Goal: Task Accomplishment & Management: Use online tool/utility

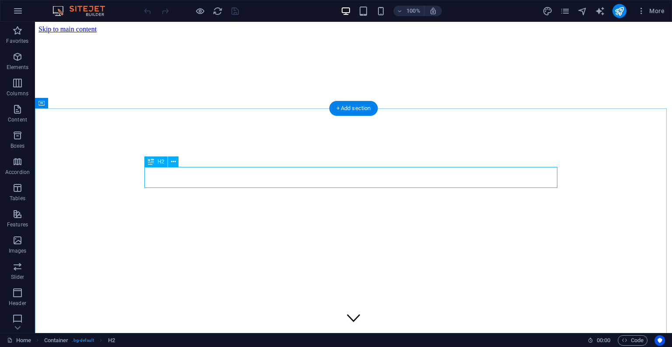
scroll to position [261, 0]
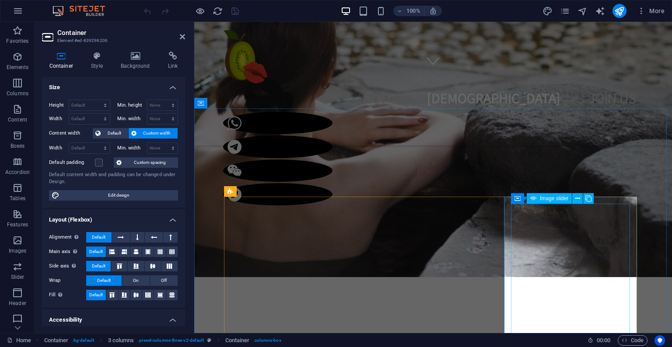
select select "px"
select select "fade"
select select "ms"
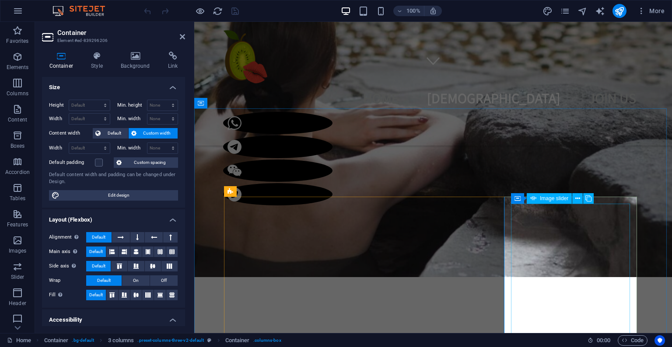
select select "s"
select select "progressive"
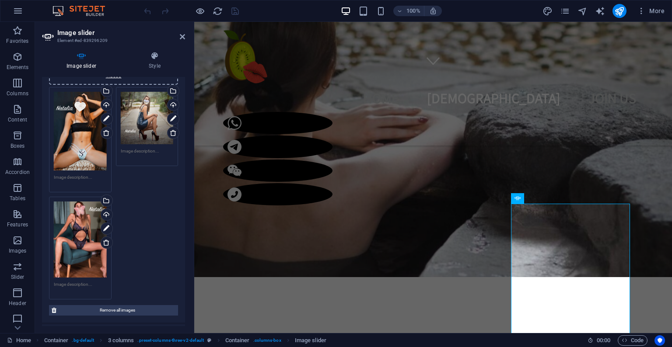
scroll to position [205, 0]
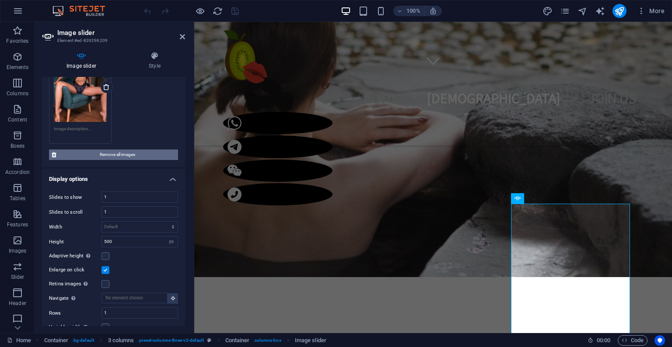
click at [128, 150] on span "Remove all images" at bounding box center [117, 155] width 116 height 10
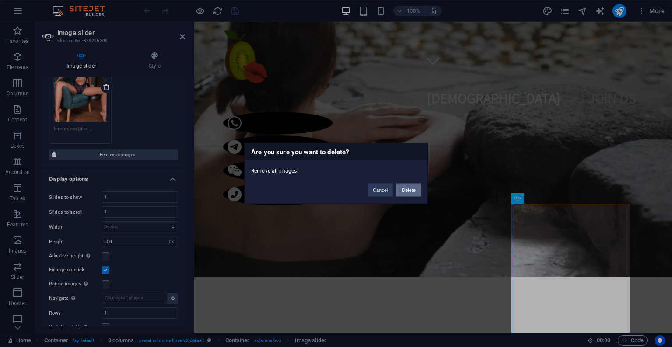
click at [409, 191] on button "Delete" at bounding box center [408, 190] width 24 height 13
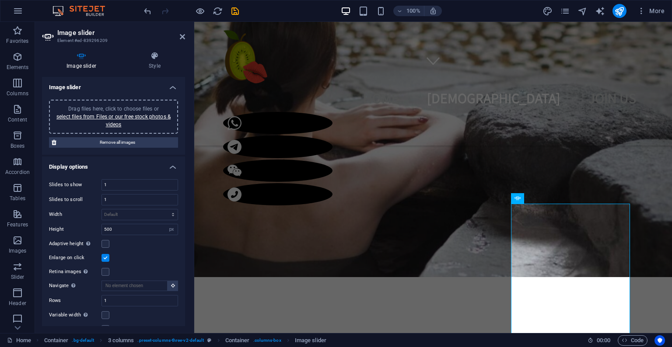
scroll to position [0, 0]
click at [115, 116] on link "select files from Files or our free stock photos & videos" at bounding box center [113, 121] width 114 height 14
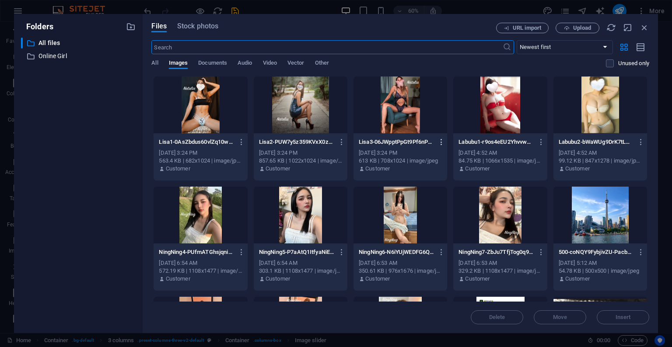
click at [441, 140] on icon "button" at bounding box center [441, 142] width 8 height 8
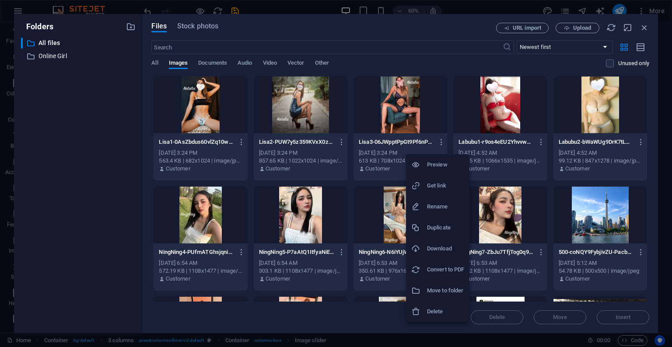
click at [446, 307] on h6 "Delete" at bounding box center [445, 311] width 37 height 10
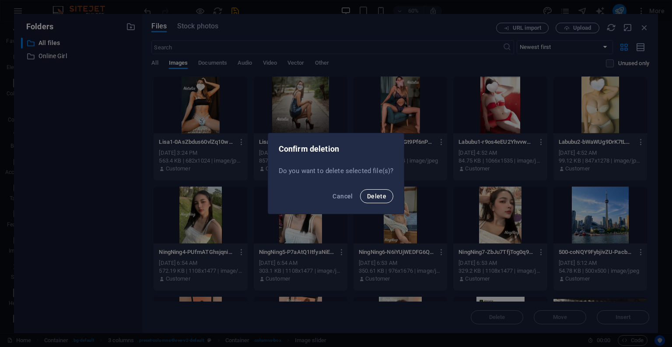
click at [382, 197] on span "Delete" at bounding box center [376, 196] width 19 height 7
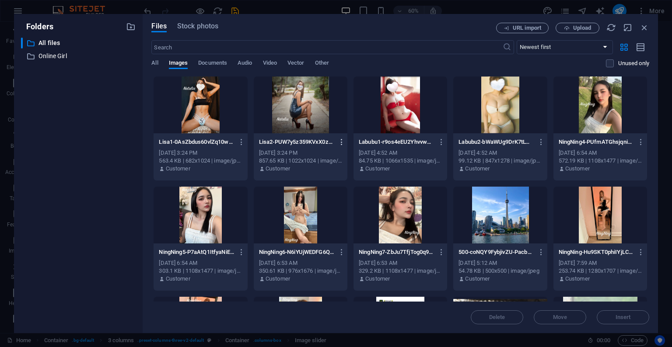
click at [338, 140] on icon "button" at bounding box center [342, 142] width 8 height 8
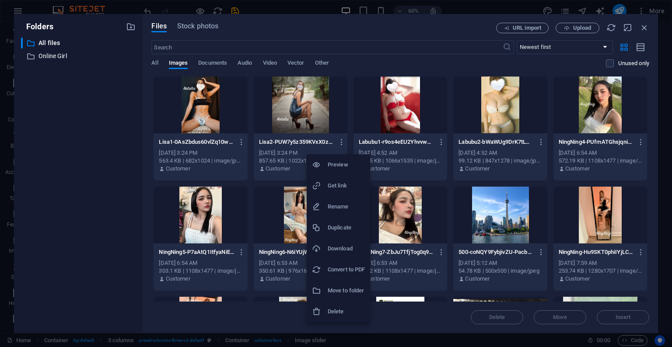
click at [345, 313] on h6 "Delete" at bounding box center [345, 311] width 37 height 10
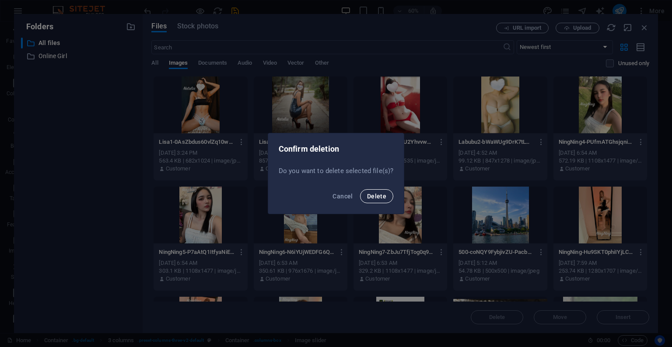
click at [379, 201] on button "Delete" at bounding box center [376, 196] width 33 height 14
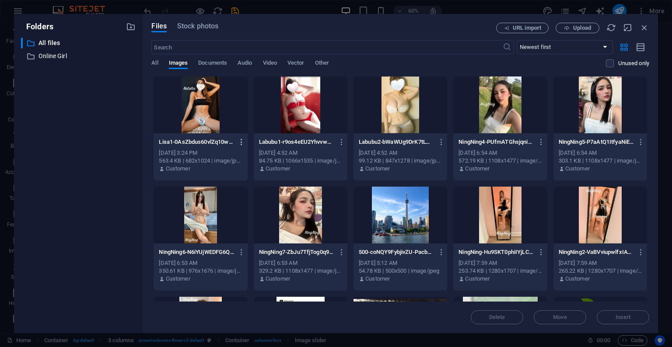
click at [239, 141] on icon "button" at bounding box center [241, 142] width 8 height 8
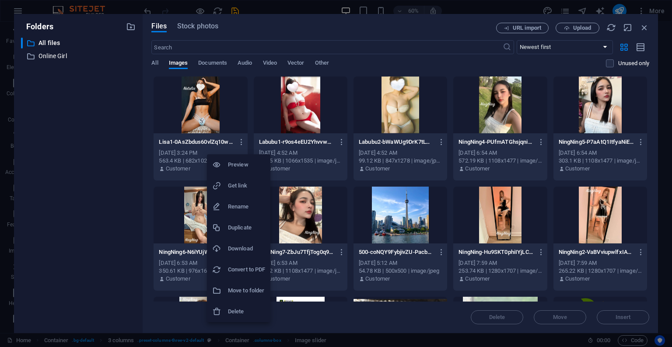
click at [243, 308] on h6 "Delete" at bounding box center [246, 311] width 37 height 10
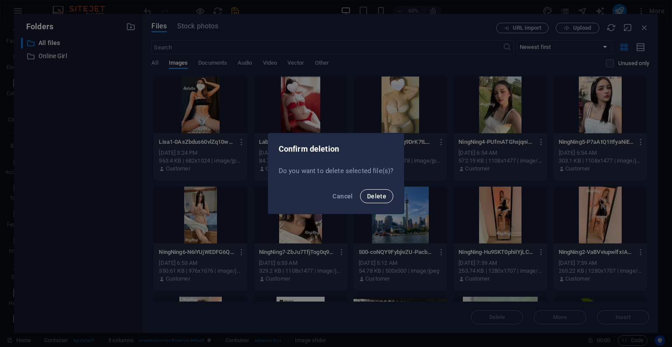
click at [375, 202] on button "Delete" at bounding box center [376, 196] width 33 height 14
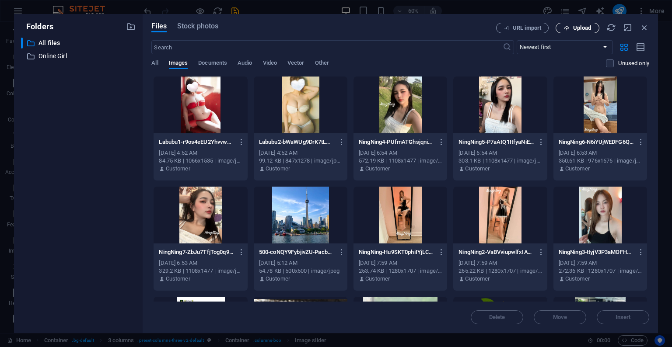
click at [574, 30] on span "Upload" at bounding box center [582, 27] width 18 height 5
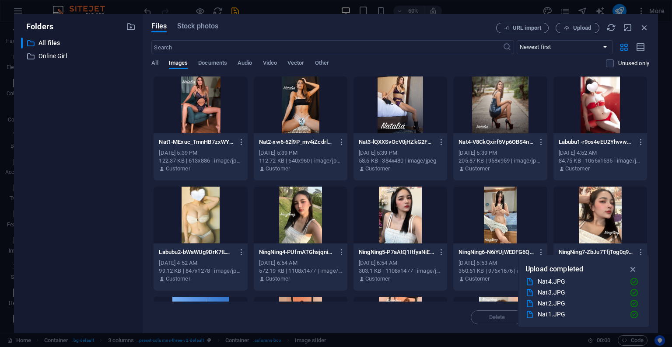
click at [513, 118] on div at bounding box center [500, 105] width 94 height 57
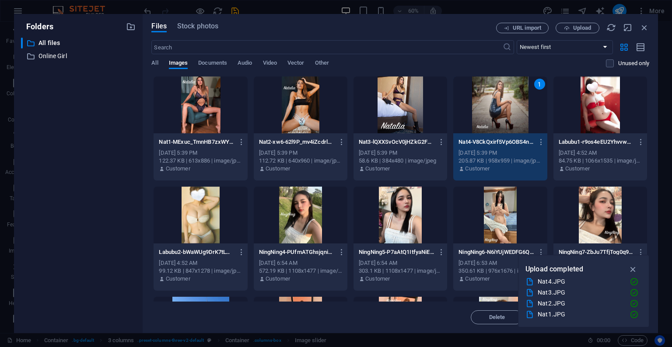
click at [370, 101] on div at bounding box center [400, 105] width 94 height 57
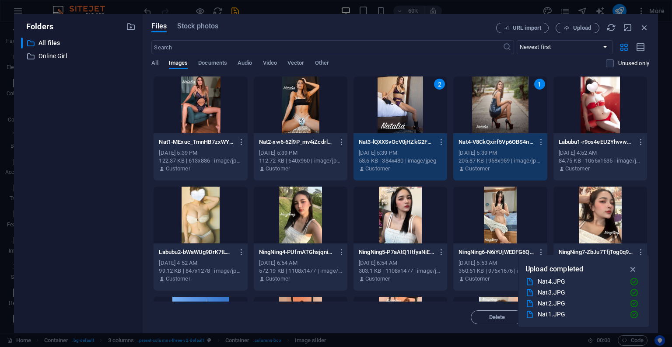
click at [317, 101] on div at bounding box center [301, 105] width 94 height 57
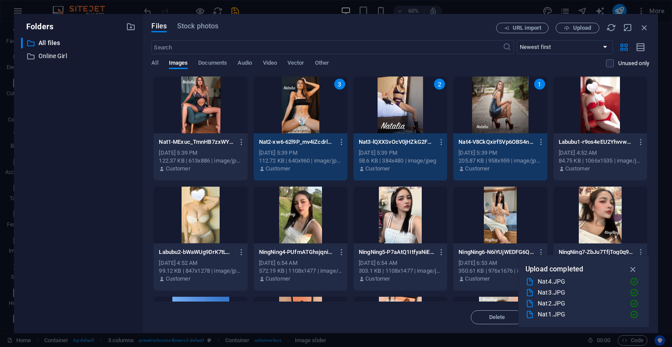
click at [219, 101] on div at bounding box center [200, 105] width 94 height 57
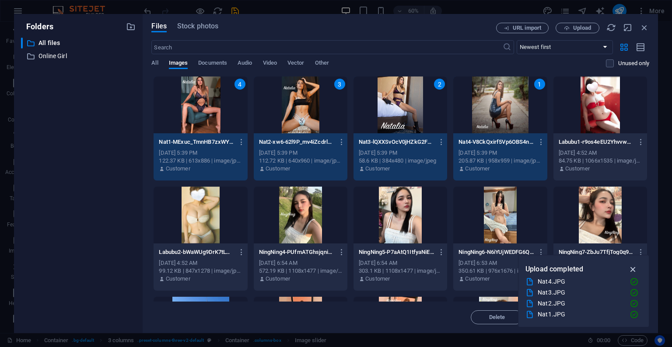
click at [633, 267] on icon "button" at bounding box center [633, 270] width 10 height 10
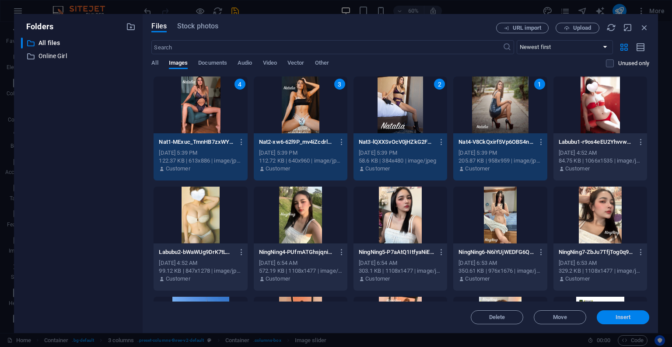
click at [626, 317] on span "Insert" at bounding box center [622, 317] width 15 height 5
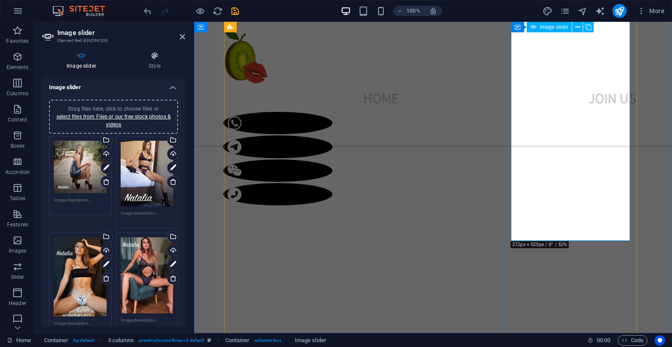
scroll to position [362, 0]
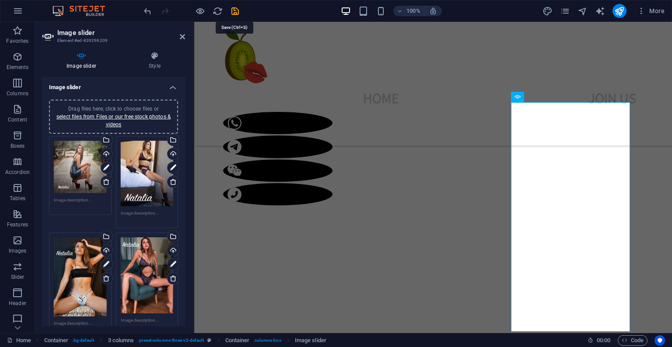
click at [233, 13] on icon "save" at bounding box center [235, 11] width 10 height 10
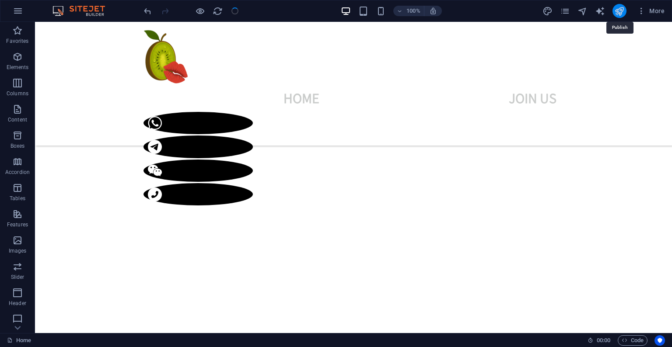
click at [618, 11] on icon "publish" at bounding box center [619, 11] width 10 height 10
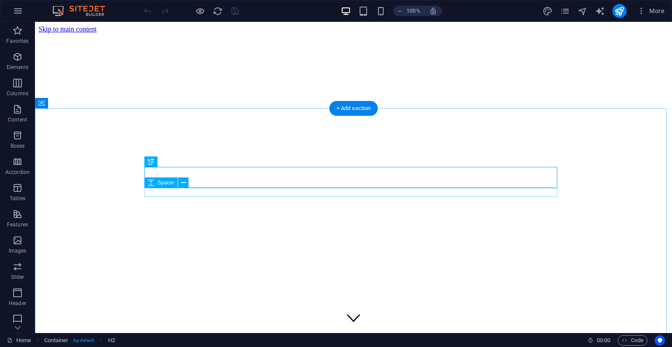
scroll to position [261, 0]
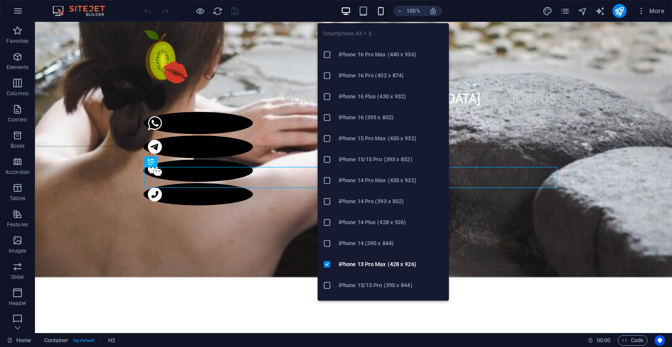
click at [378, 10] on icon "button" at bounding box center [381, 11] width 10 height 10
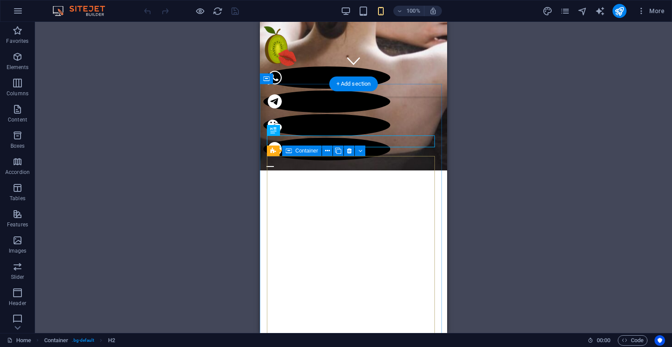
scroll to position [0, 0]
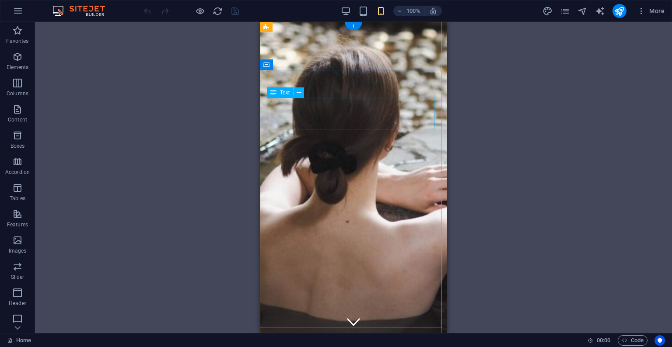
drag, startPoint x: 365, startPoint y: 114, endPoint x: 625, endPoint y: 136, distance: 260.6
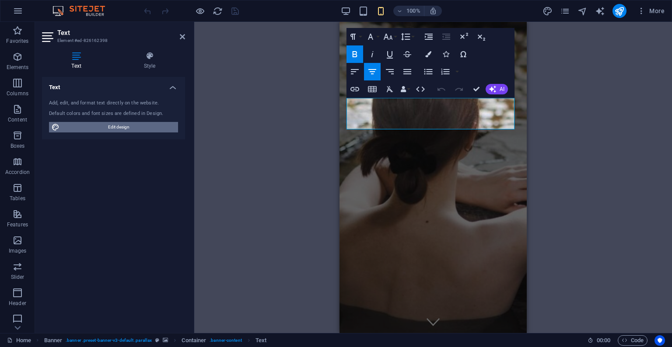
click at [91, 122] on span "Edit design" at bounding box center [118, 127] width 113 height 10
select select "rem"
select select "200"
select select "px"
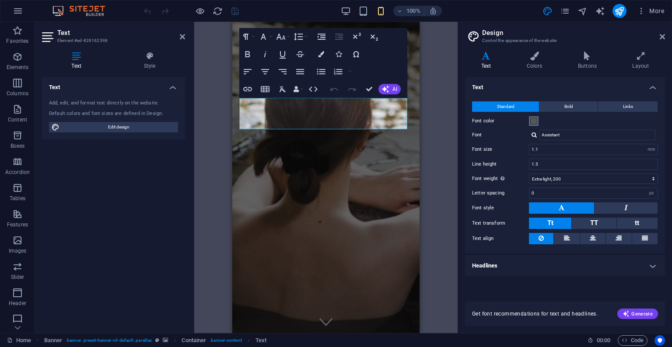
click at [534, 121] on span at bounding box center [533, 121] width 7 height 7
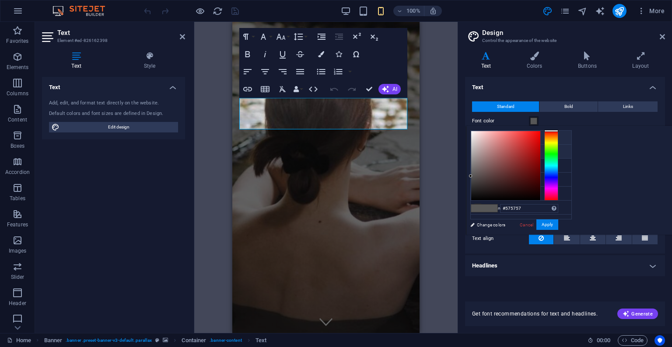
click at [504, 134] on li "Background color #ffffff" at bounding box center [520, 138] width 101 height 14
type input "#ffffff"
click at [589, 265] on h4 "Headlines" at bounding box center [565, 265] width 200 height 21
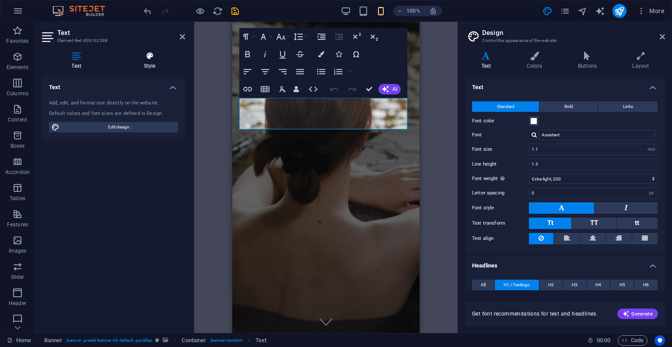
click at [147, 64] on h4 "Style" at bounding box center [149, 61] width 71 height 18
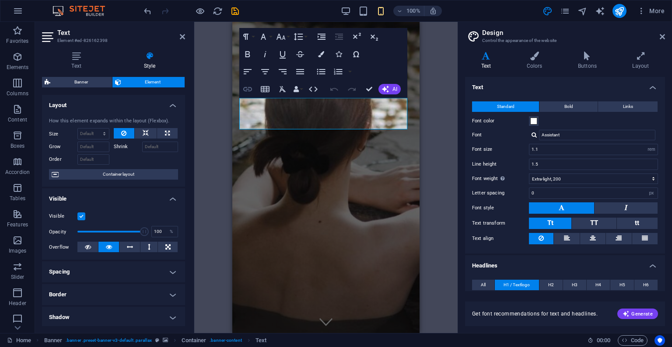
click at [250, 90] on icon "button" at bounding box center [247, 89] width 10 height 10
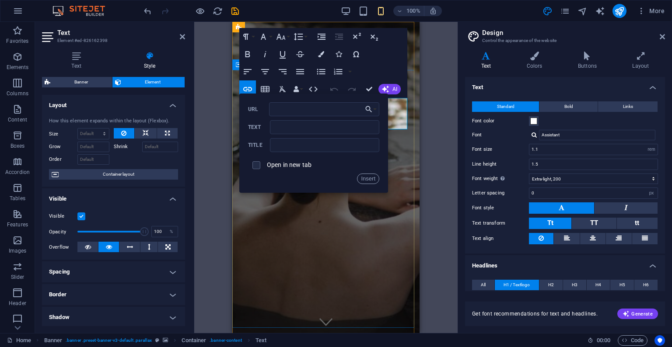
drag, startPoint x: 408, startPoint y: 155, endPoint x: 397, endPoint y: 116, distance: 40.4
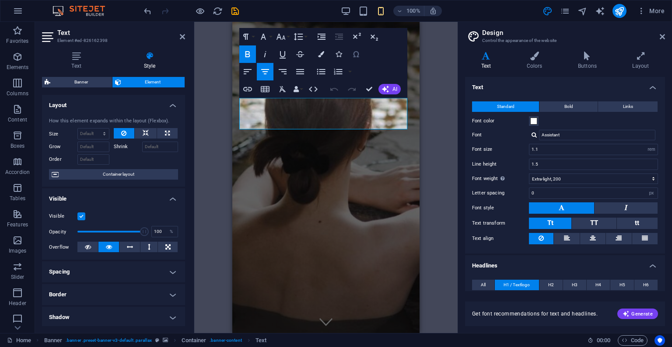
click at [358, 58] on icon "button" at bounding box center [356, 54] width 10 height 10
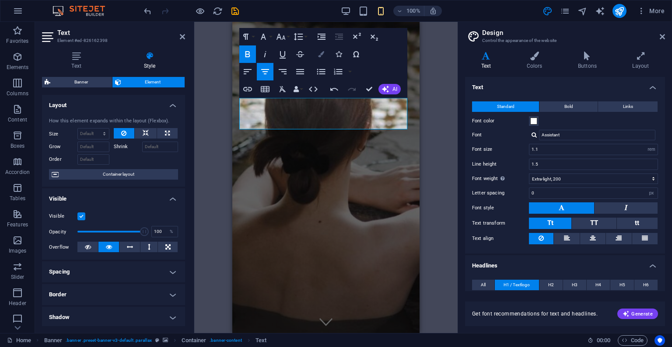
click at [319, 56] on icon "button" at bounding box center [321, 54] width 6 height 6
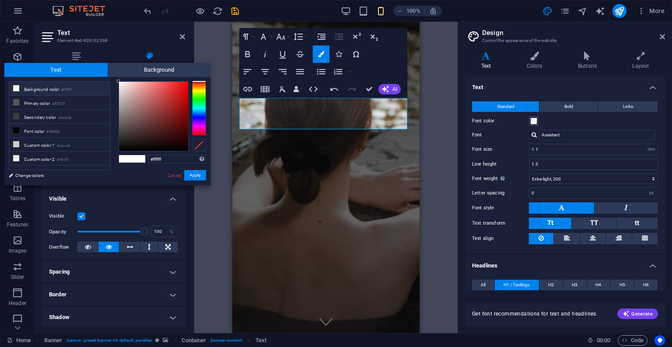
click at [73, 86] on li "Background color #ffffff" at bounding box center [59, 89] width 101 height 14
click at [157, 69] on span "Background" at bounding box center [159, 70] width 103 height 14
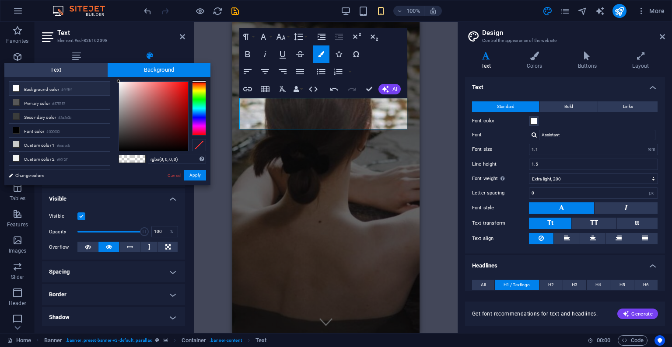
click at [76, 86] on li "Background color #ffffff" at bounding box center [59, 89] width 101 height 14
type input "rgba(255, 255, 255, 0)"
click at [77, 66] on span "Text" at bounding box center [55, 70] width 103 height 14
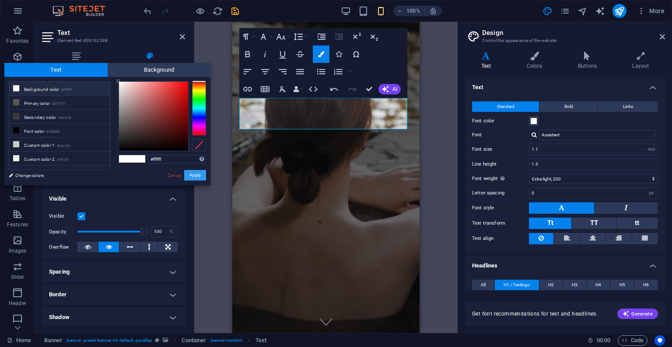
click at [195, 178] on button "Apply" at bounding box center [195, 175] width 22 height 10
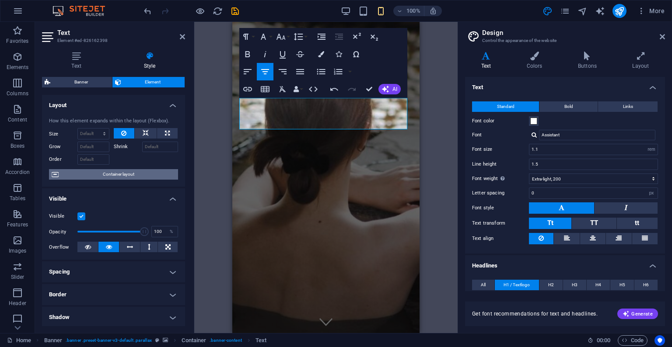
click at [140, 175] on span "Container layout" at bounding box center [118, 174] width 114 height 10
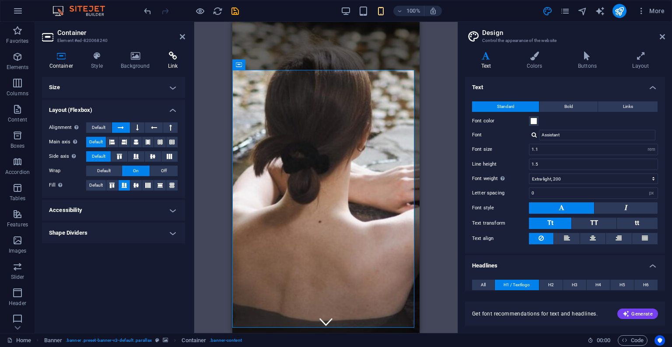
click at [176, 53] on icon at bounding box center [172, 56] width 24 height 9
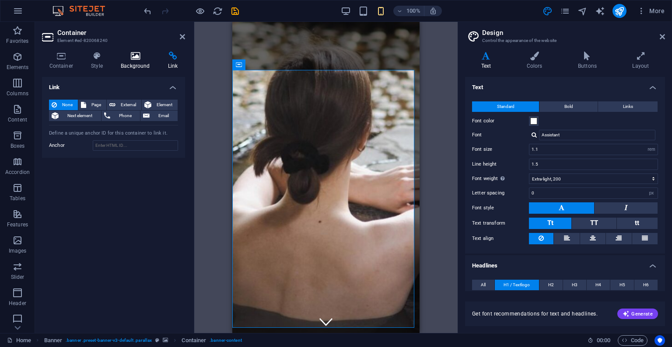
click at [142, 59] on icon at bounding box center [136, 56] width 44 height 9
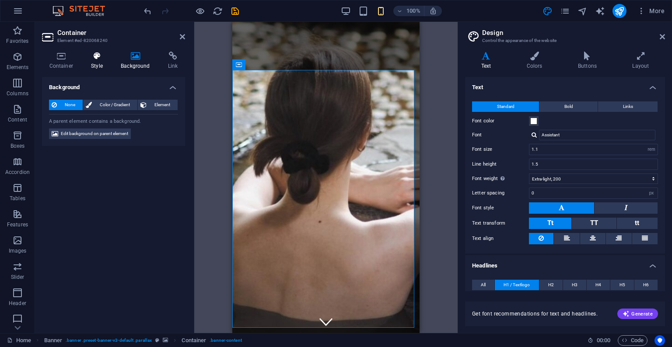
click at [99, 59] on icon at bounding box center [97, 56] width 26 height 9
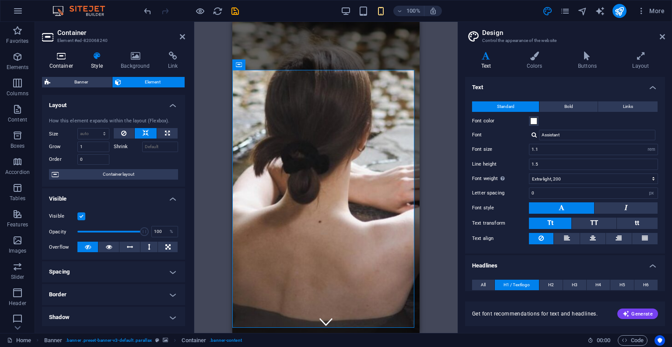
click at [56, 59] on icon at bounding box center [61, 56] width 38 height 9
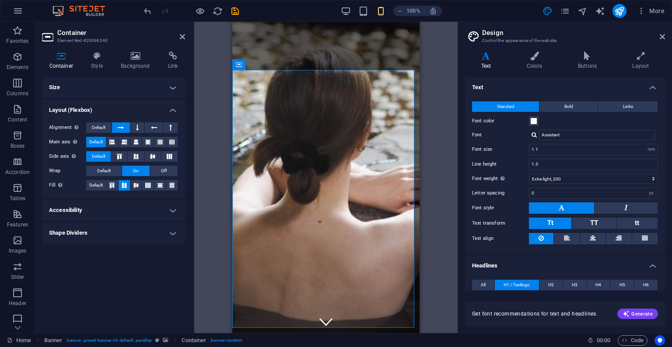
click at [133, 214] on h4 "Accessibility" at bounding box center [113, 210] width 143 height 21
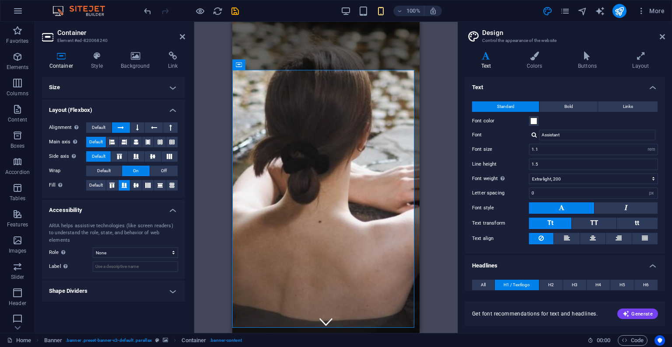
click at [134, 212] on h4 "Accessibility" at bounding box center [113, 208] width 143 height 16
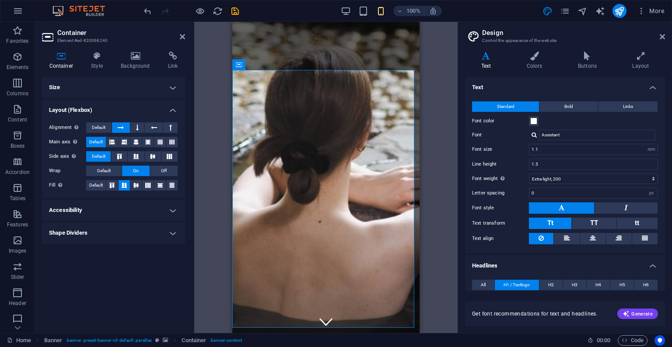
click at [130, 232] on h4 "Shape Dividers" at bounding box center [113, 233] width 143 height 21
click at [130, 231] on h4 "Shape Dividers" at bounding box center [113, 231] width 143 height 16
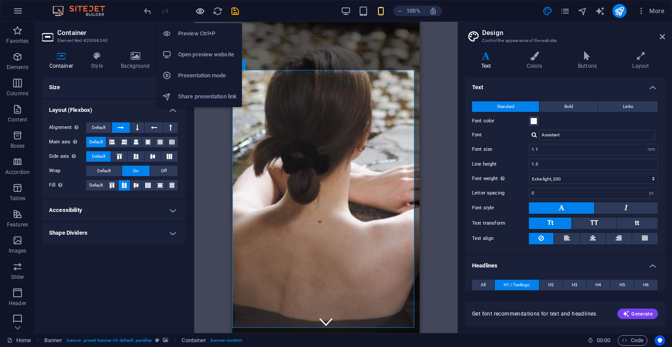
click at [201, 10] on icon "button" at bounding box center [200, 11] width 10 height 10
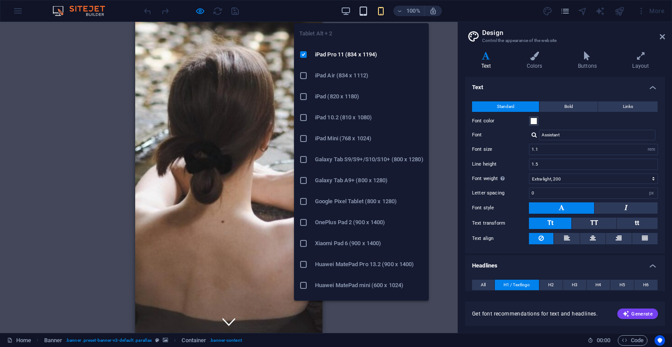
click at [363, 7] on icon "button" at bounding box center [363, 11] width 10 height 10
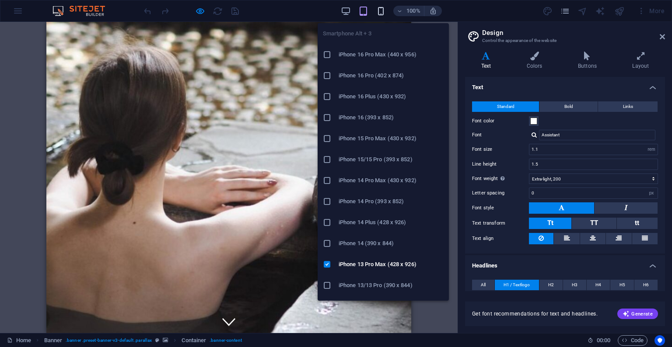
click at [380, 13] on icon "button" at bounding box center [381, 11] width 10 height 10
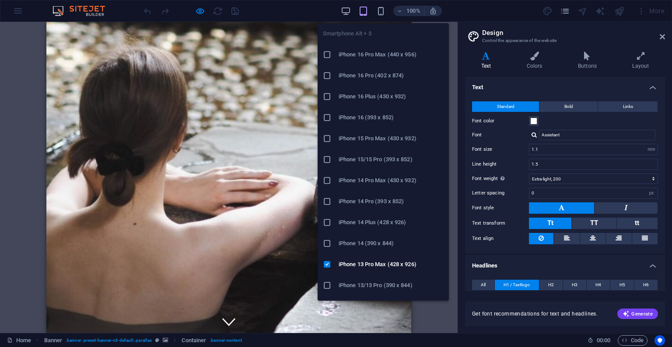
type input "2.31"
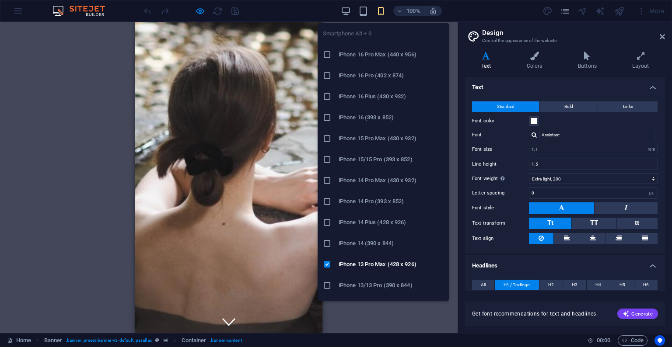
click at [330, 56] on icon at bounding box center [327, 54] width 9 height 9
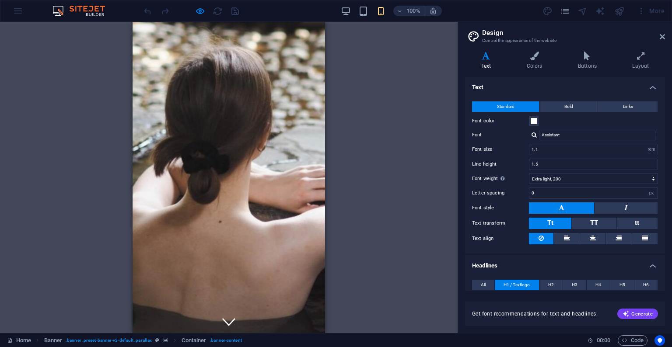
click at [375, 10] on div "100%" at bounding box center [391, 11] width 101 height 14
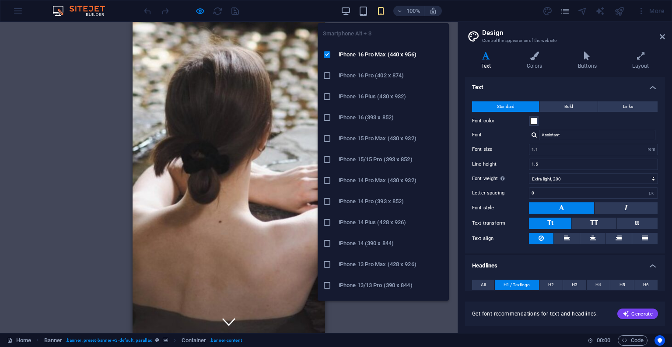
click at [378, 10] on icon "button" at bounding box center [381, 11] width 10 height 10
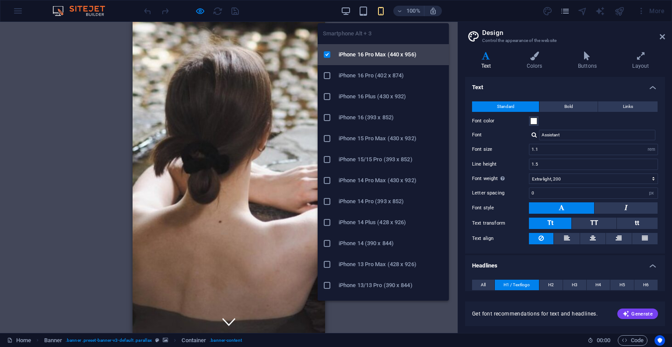
click at [327, 55] on icon at bounding box center [327, 54] width 9 height 9
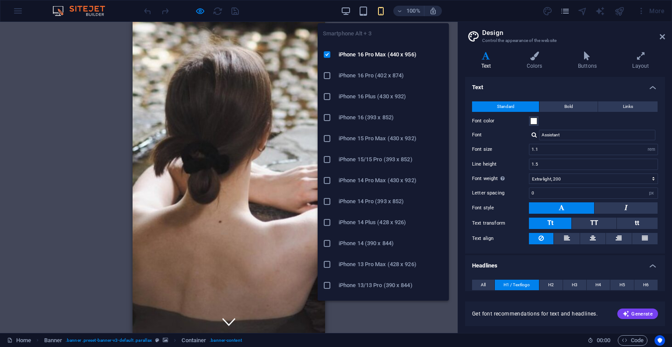
click at [379, 14] on icon "button" at bounding box center [381, 11] width 10 height 10
click at [326, 138] on icon at bounding box center [327, 138] width 9 height 9
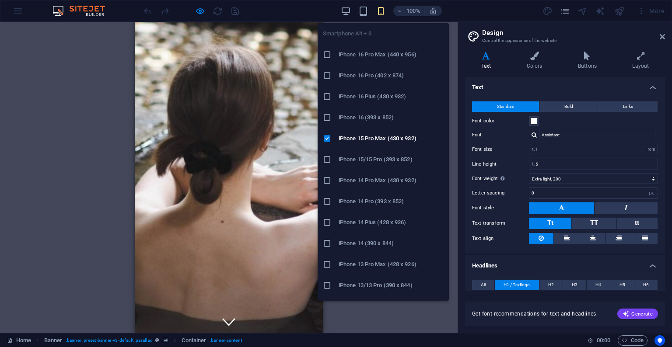
click at [384, 14] on icon "button" at bounding box center [381, 11] width 10 height 10
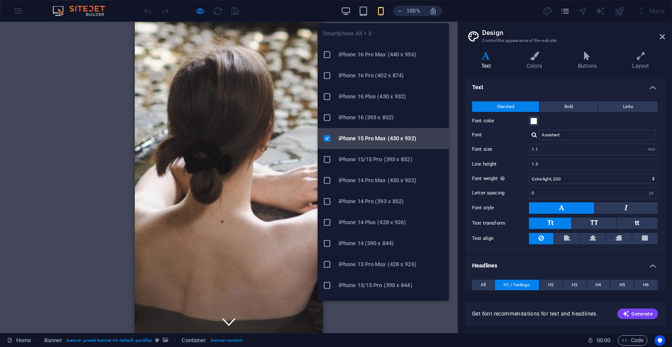
click at [328, 138] on icon at bounding box center [327, 138] width 9 height 9
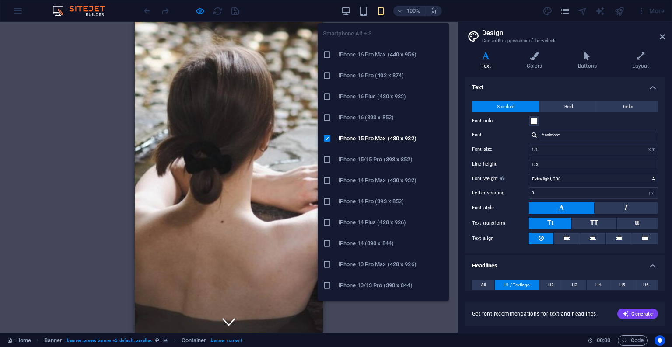
click at [381, 13] on icon "button" at bounding box center [381, 11] width 10 height 10
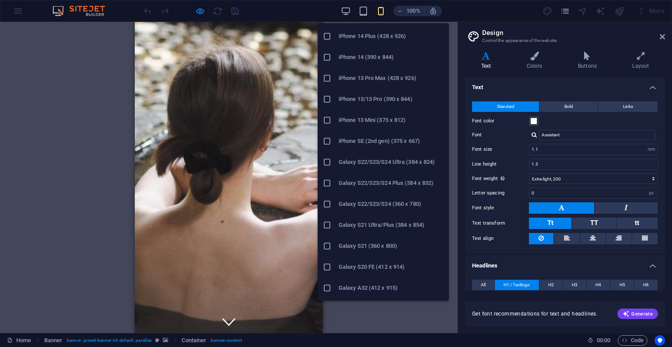
scroll to position [140, 0]
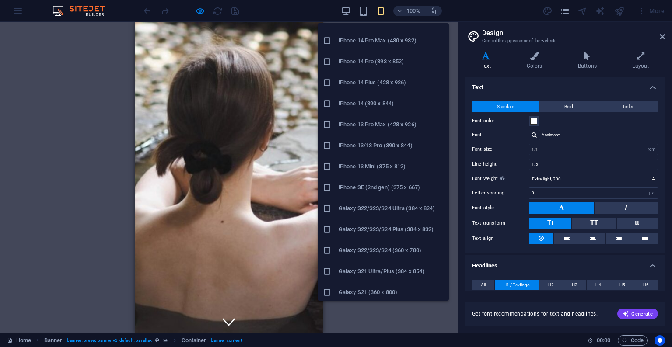
click at [325, 168] on icon at bounding box center [327, 166] width 9 height 9
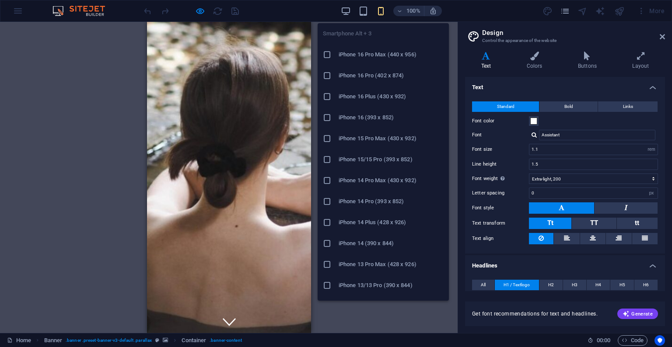
click at [328, 178] on icon at bounding box center [327, 180] width 9 height 9
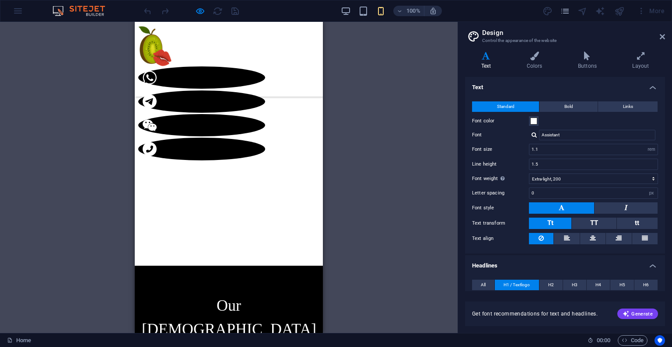
scroll to position [632, 0]
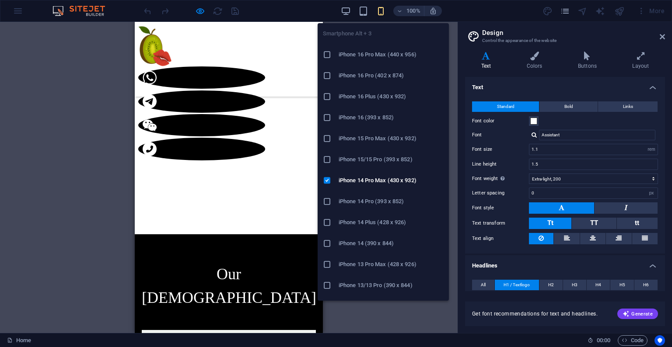
click at [328, 56] on icon at bounding box center [327, 54] width 9 height 9
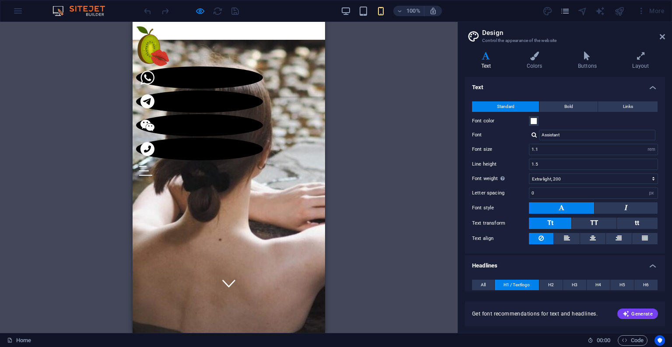
scroll to position [0, 0]
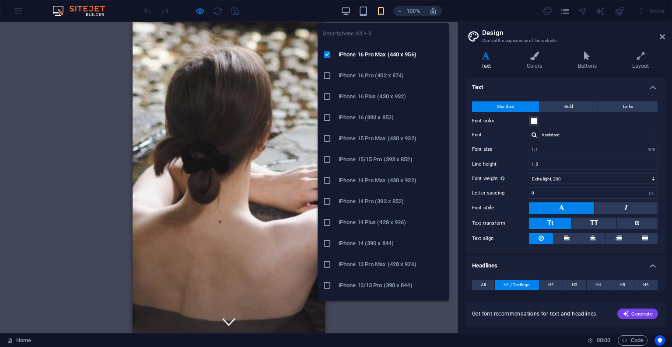
click at [382, 15] on icon "button" at bounding box center [381, 11] width 10 height 10
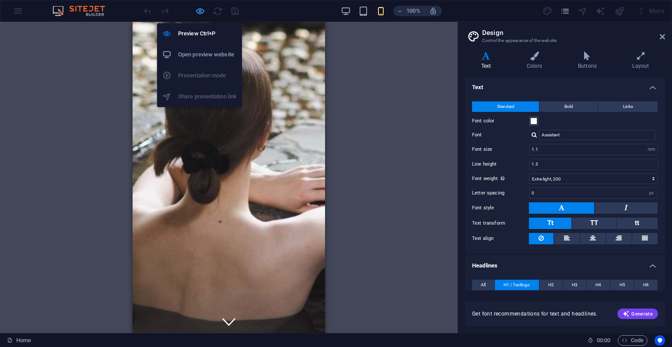
click at [202, 13] on icon "button" at bounding box center [200, 11] width 10 height 10
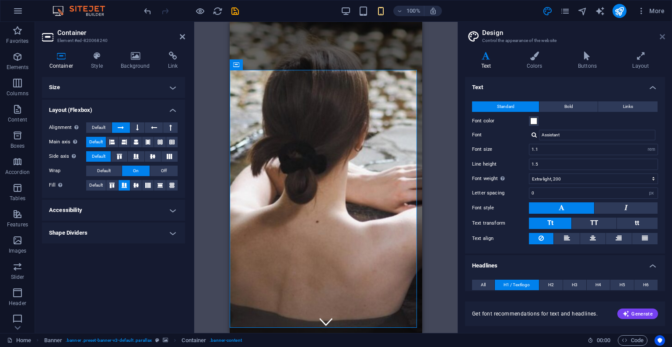
click at [664, 38] on icon at bounding box center [661, 36] width 5 height 7
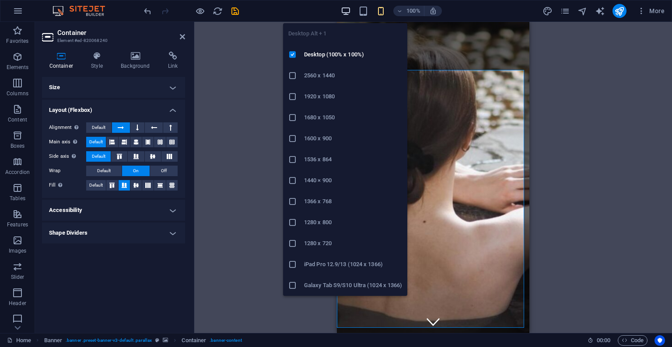
click at [348, 8] on icon "button" at bounding box center [346, 11] width 10 height 10
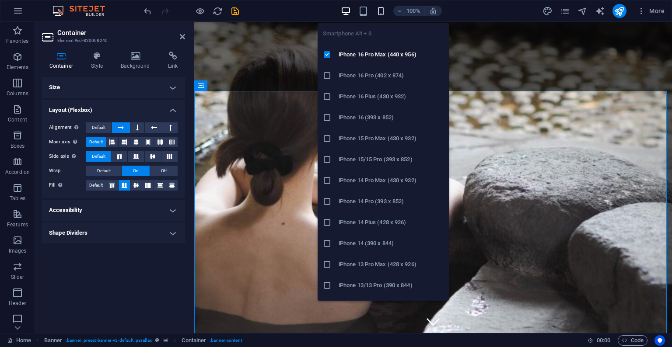
click at [381, 12] on icon "button" at bounding box center [381, 11] width 10 height 10
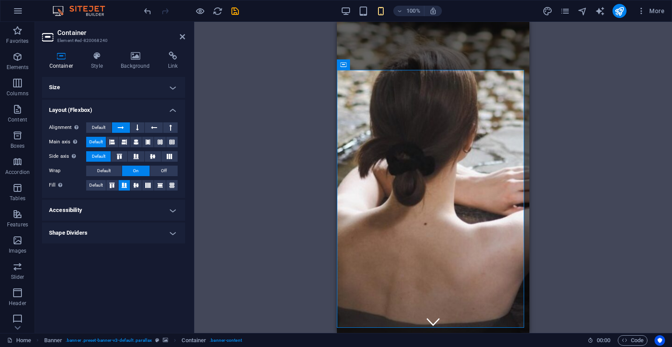
click at [352, 12] on div "100%" at bounding box center [391, 11] width 101 height 14
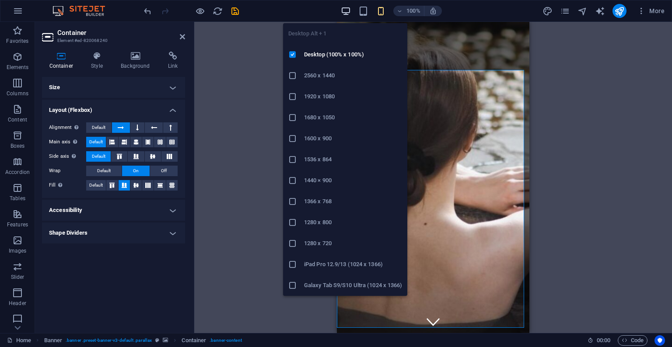
click at [347, 12] on icon "button" at bounding box center [346, 11] width 10 height 10
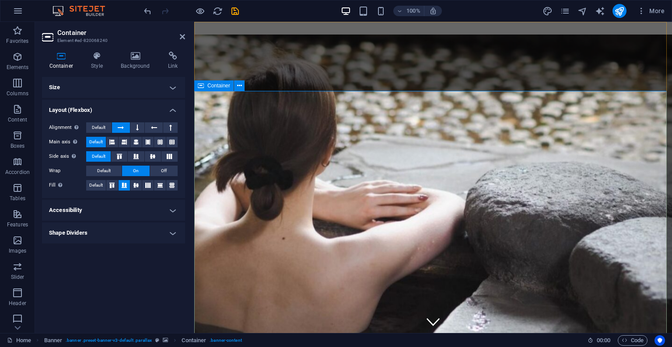
scroll to position [410, 0]
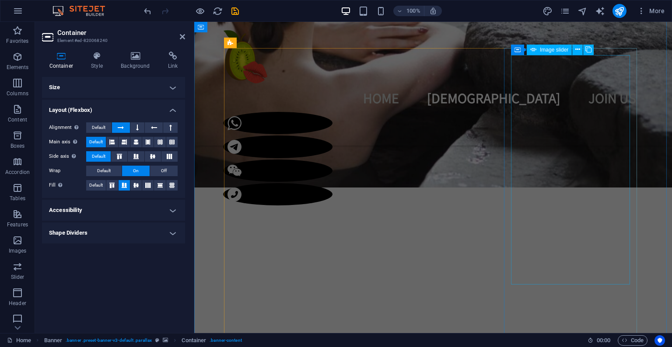
select select "px"
select select "fade"
select select "ms"
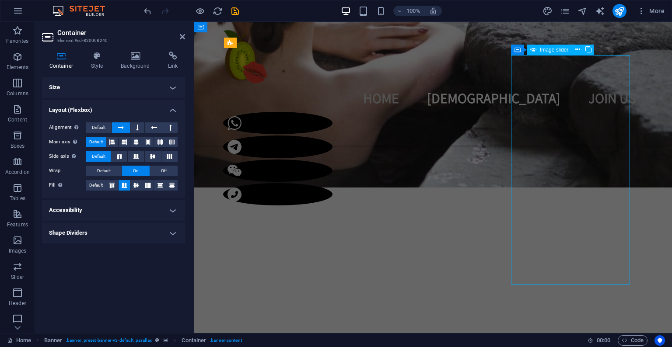
select select "s"
select select "progressive"
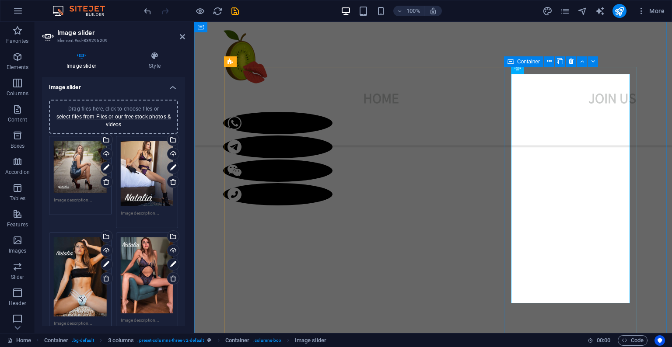
scroll to position [381, 0]
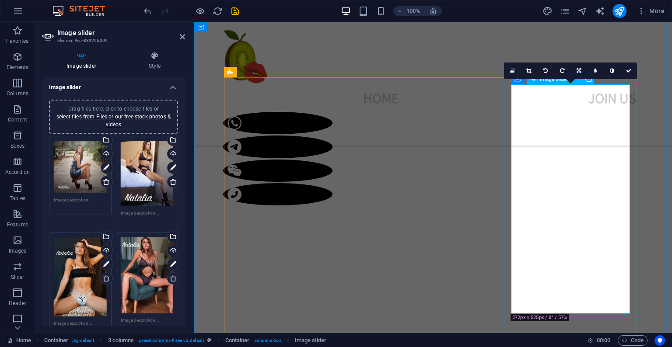
drag, startPoint x: 529, startPoint y: 72, endPoint x: 541, endPoint y: 81, distance: 15.0
click at [529, 72] on icon at bounding box center [528, 70] width 5 height 5
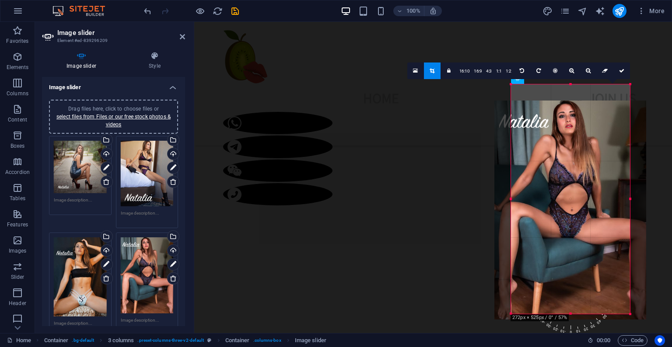
drag, startPoint x: 594, startPoint y: 109, endPoint x: 594, endPoint y: 121, distance: 11.4
click at [594, 121] on div at bounding box center [570, 210] width 152 height 219
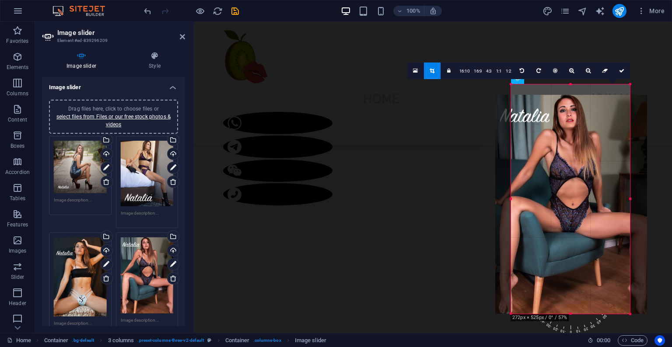
drag, startPoint x: 582, startPoint y: 128, endPoint x: 584, endPoint y: 135, distance: 7.2
click at [584, 135] on div at bounding box center [571, 204] width 152 height 219
click at [623, 73] on link at bounding box center [621, 71] width 17 height 17
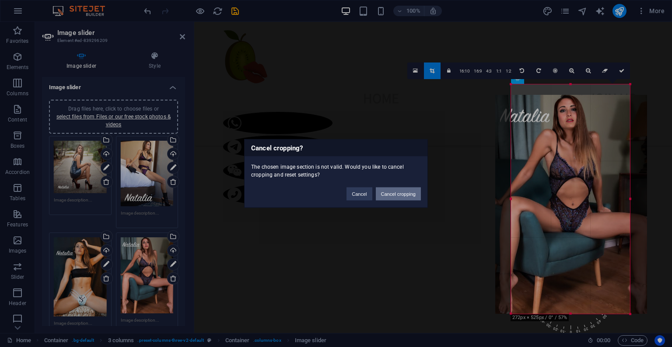
click at [412, 191] on button "Cancel cropping" at bounding box center [398, 194] width 45 height 13
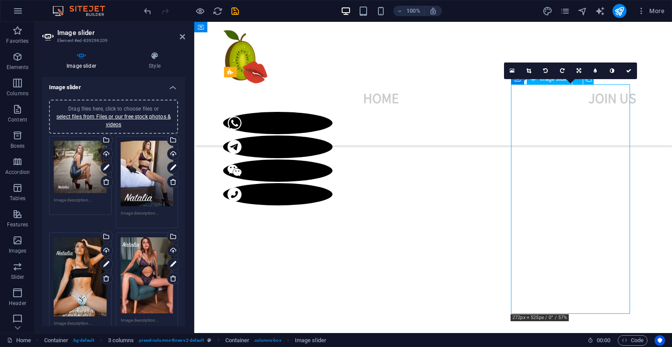
drag, startPoint x: 583, startPoint y: 253, endPoint x: 577, endPoint y: 222, distance: 31.6
click at [528, 72] on icon at bounding box center [528, 70] width 5 height 5
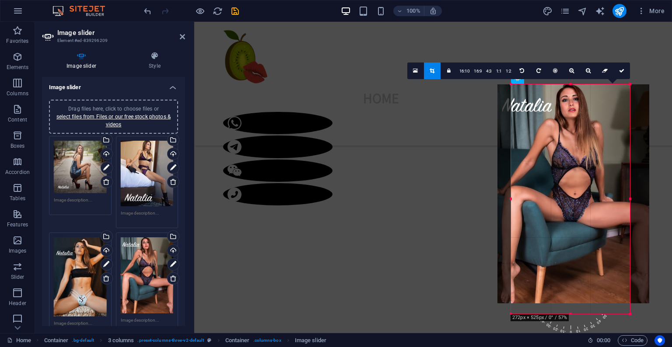
click at [607, 193] on div at bounding box center [573, 193] width 152 height 219
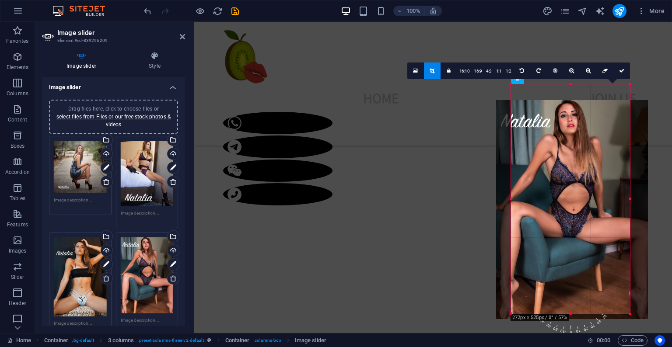
drag, startPoint x: 584, startPoint y: 188, endPoint x: 585, endPoint y: 193, distance: 5.3
click at [585, 193] on div at bounding box center [572, 209] width 152 height 219
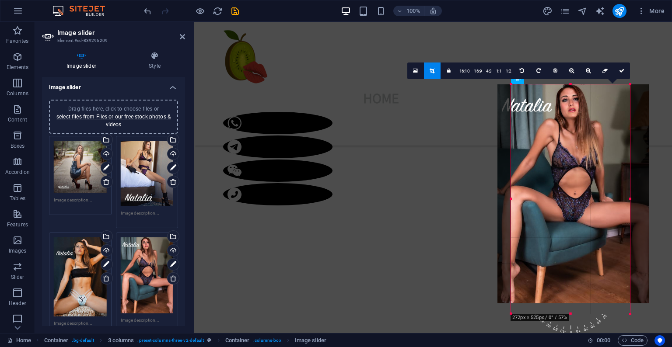
drag, startPoint x: 578, startPoint y: 226, endPoint x: 580, endPoint y: 214, distance: 11.9
click at [580, 214] on div at bounding box center [573, 193] width 152 height 219
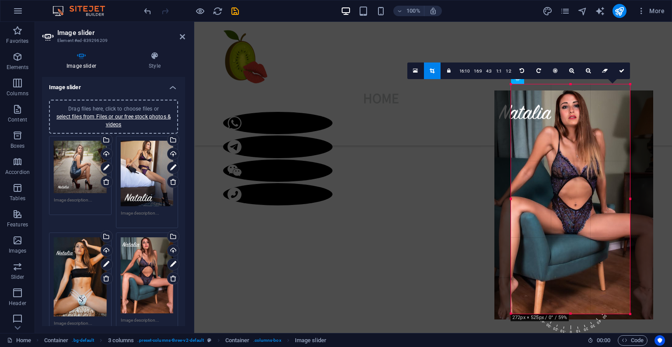
click at [571, 188] on div at bounding box center [573, 206] width 159 height 230
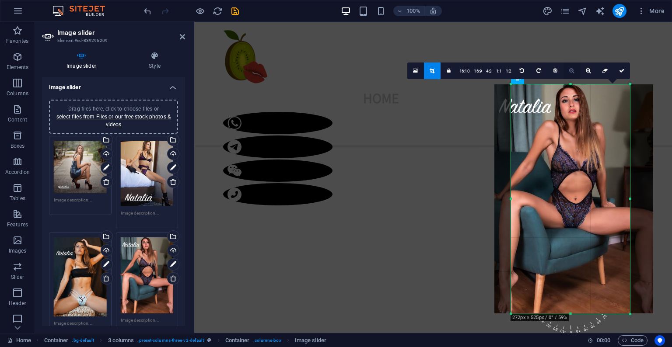
click at [573, 74] on link at bounding box center [571, 71] width 17 height 17
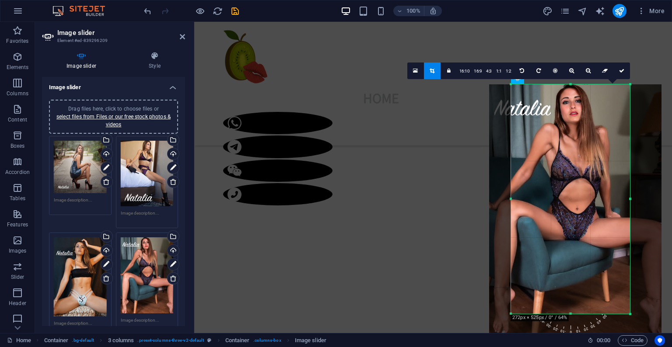
drag, startPoint x: 586, startPoint y: 165, endPoint x: 588, endPoint y: 172, distance: 6.8
click at [588, 172] on div at bounding box center [575, 208] width 172 height 249
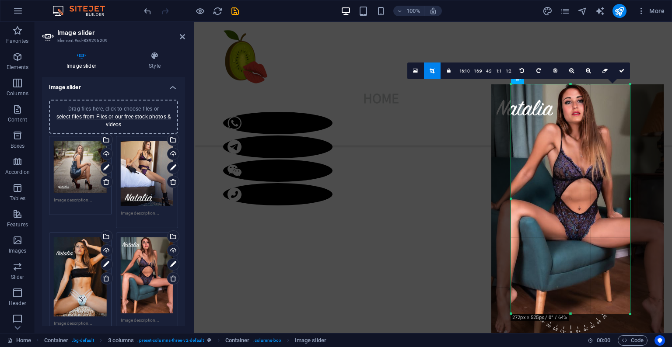
click at [589, 172] on div at bounding box center [577, 208] width 172 height 249
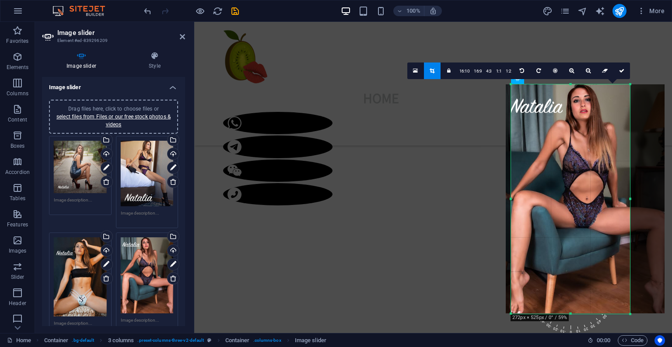
drag, startPoint x: 579, startPoint y: 184, endPoint x: 586, endPoint y: 183, distance: 7.5
click at [586, 183] on div at bounding box center [584, 199] width 159 height 230
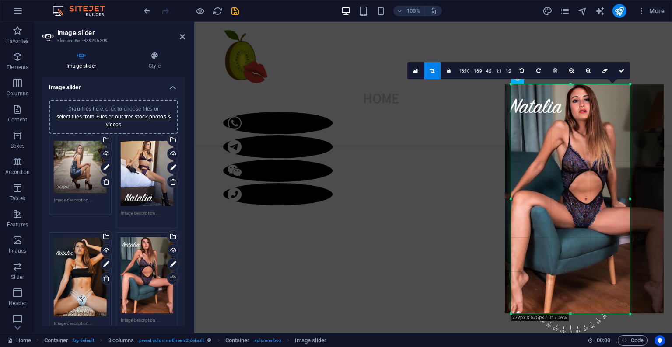
click at [585, 152] on div at bounding box center [584, 199] width 159 height 230
click at [620, 71] on icon at bounding box center [621, 70] width 5 height 5
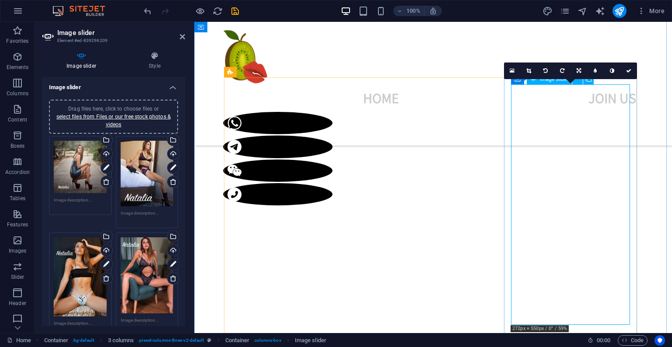
click at [530, 74] on link at bounding box center [528, 71] width 17 height 17
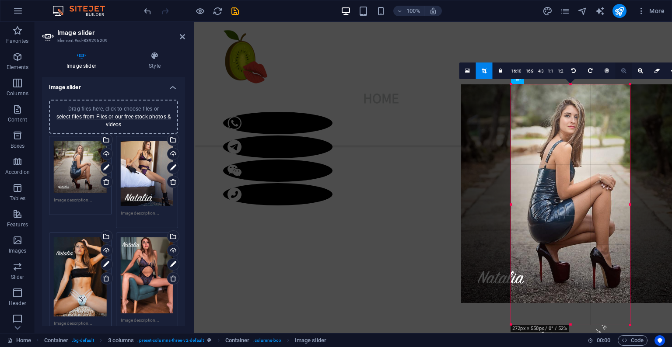
click at [619, 70] on link at bounding box center [623, 71] width 17 height 17
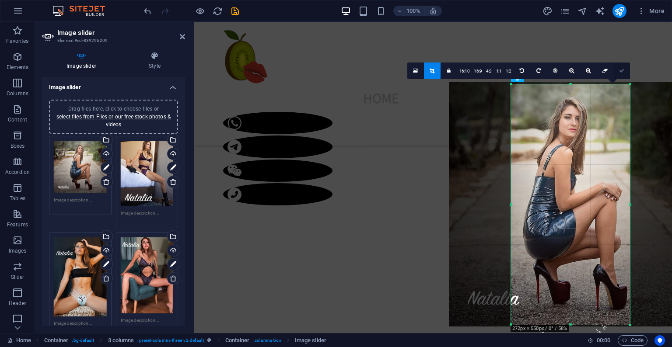
click at [622, 71] on icon at bounding box center [621, 70] width 5 height 5
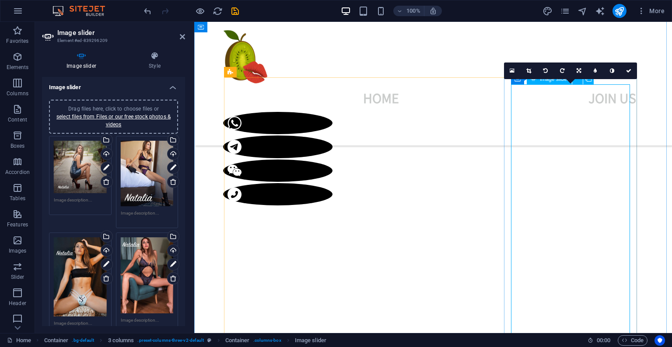
click at [529, 73] on link at bounding box center [528, 71] width 17 height 17
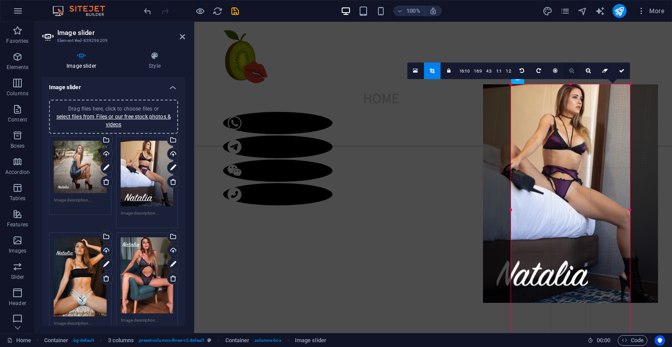
click at [573, 72] on icon at bounding box center [571, 70] width 5 height 5
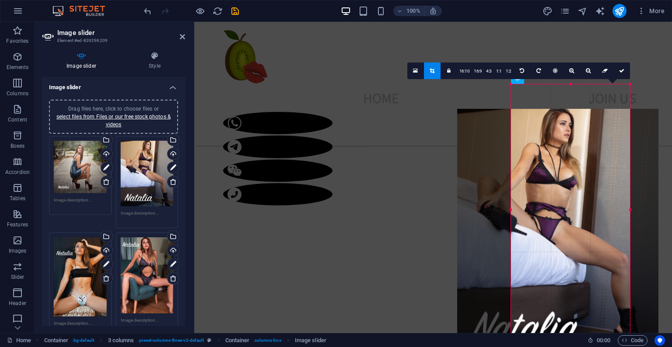
drag, startPoint x: 586, startPoint y: 130, endPoint x: 573, endPoint y: 153, distance: 26.4
click at [573, 154] on div at bounding box center [557, 234] width 201 height 251
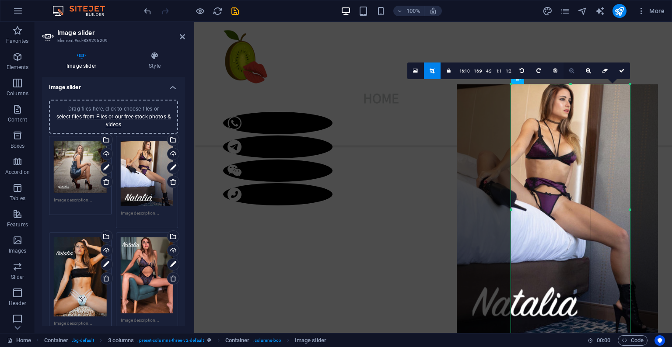
click at [571, 72] on icon at bounding box center [571, 70] width 5 height 5
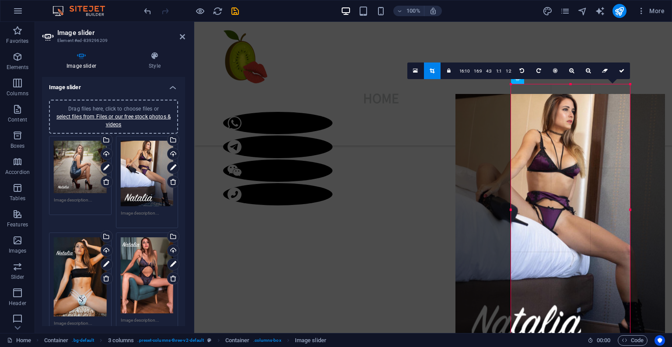
drag, startPoint x: 570, startPoint y: 141, endPoint x: 573, endPoint y: 149, distance: 9.0
click at [573, 150] on div at bounding box center [559, 225] width 209 height 262
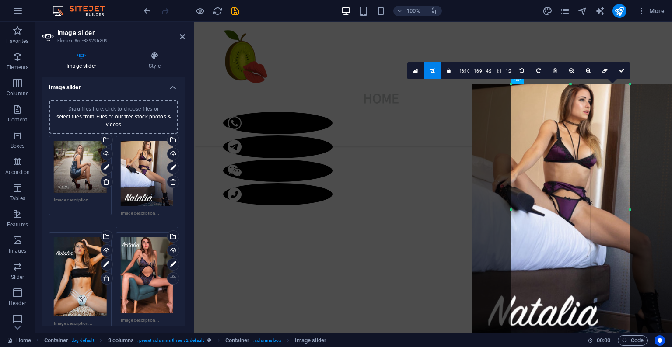
drag, startPoint x: 579, startPoint y: 166, endPoint x: 596, endPoint y: 167, distance: 16.6
click at [596, 167] on div at bounding box center [576, 215] width 209 height 262
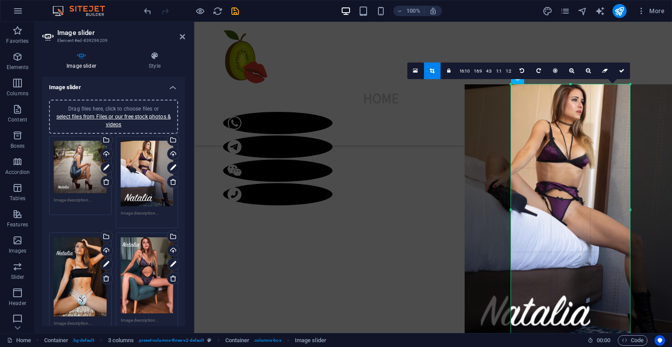
drag, startPoint x: 595, startPoint y: 167, endPoint x: 588, endPoint y: 168, distance: 7.5
click at [588, 168] on div at bounding box center [568, 215] width 209 height 262
click at [621, 72] on icon at bounding box center [621, 70] width 5 height 5
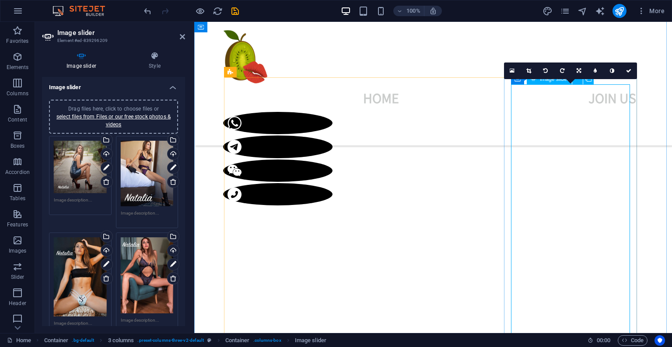
click at [529, 71] on icon at bounding box center [528, 70] width 5 height 5
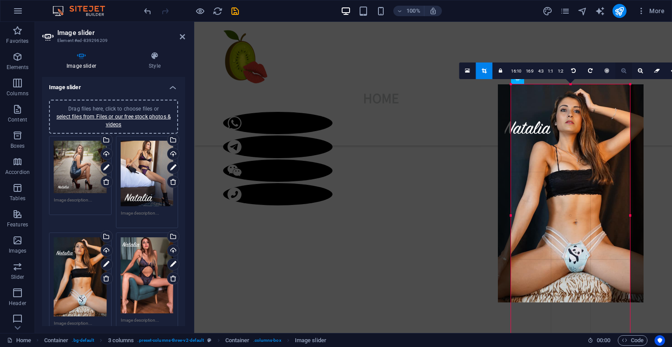
click at [624, 72] on icon at bounding box center [623, 70] width 5 height 5
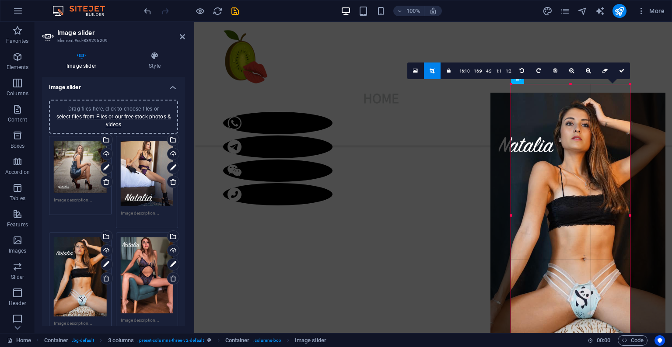
drag, startPoint x: 601, startPoint y: 128, endPoint x: 608, endPoint y: 130, distance: 7.5
click at [608, 131] on div at bounding box center [577, 224] width 175 height 262
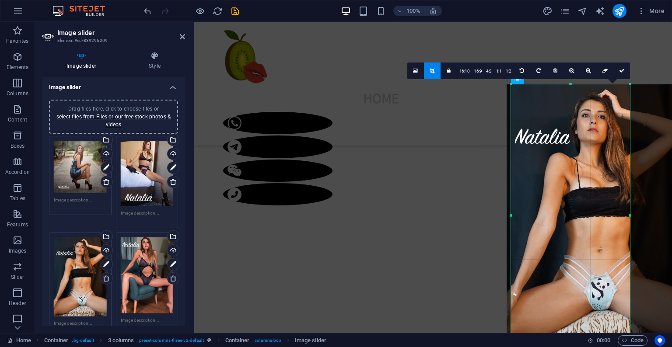
drag, startPoint x: 591, startPoint y: 150, endPoint x: 602, endPoint y: 149, distance: 11.4
click at [602, 149] on div at bounding box center [593, 215] width 175 height 262
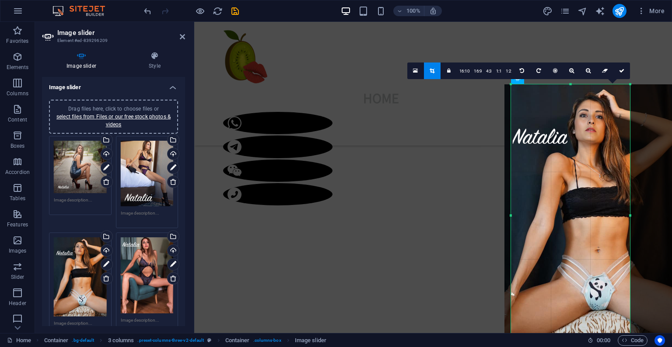
click at [595, 152] on div at bounding box center [591, 215] width 175 height 262
click at [624, 73] on icon at bounding box center [621, 70] width 5 height 5
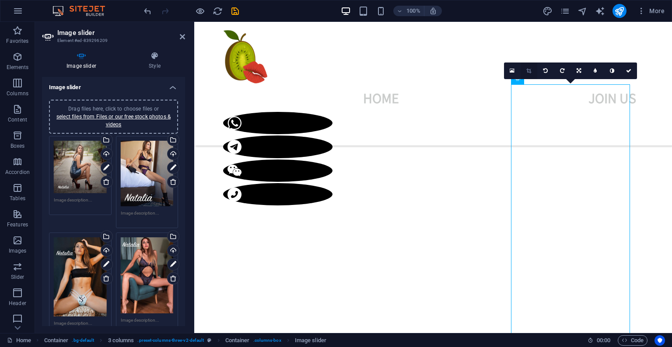
click at [529, 71] on icon at bounding box center [528, 70] width 5 height 5
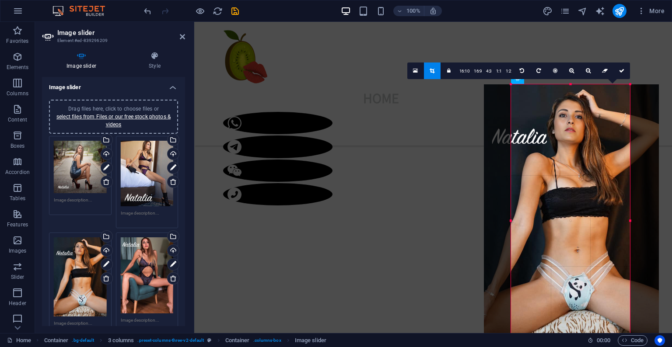
drag, startPoint x: 589, startPoint y: 154, endPoint x: 570, endPoint y: 154, distance: 19.2
click at [570, 154] on div at bounding box center [571, 215] width 175 height 262
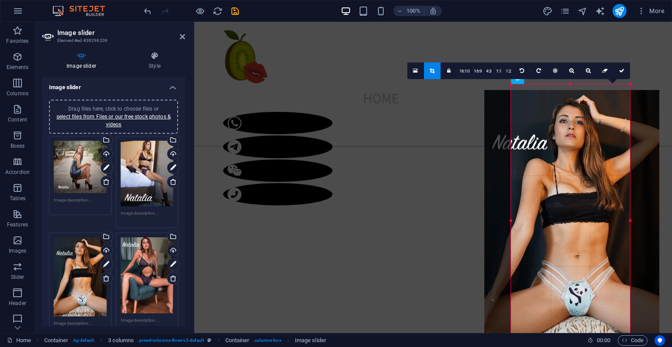
drag, startPoint x: 574, startPoint y: 157, endPoint x: 574, endPoint y: 151, distance: 5.7
click at [574, 151] on div at bounding box center [571, 221] width 175 height 262
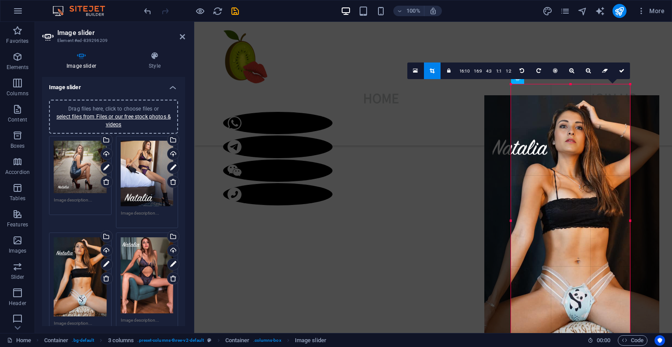
drag, startPoint x: 592, startPoint y: 72, endPoint x: 588, endPoint y: 80, distance: 9.0
click at [592, 72] on link at bounding box center [588, 71] width 17 height 17
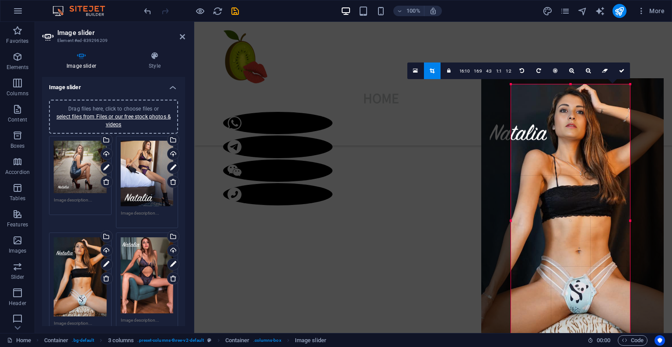
drag, startPoint x: 573, startPoint y: 144, endPoint x: 574, endPoint y: 139, distance: 5.3
click at [574, 139] on div at bounding box center [572, 215] width 182 height 274
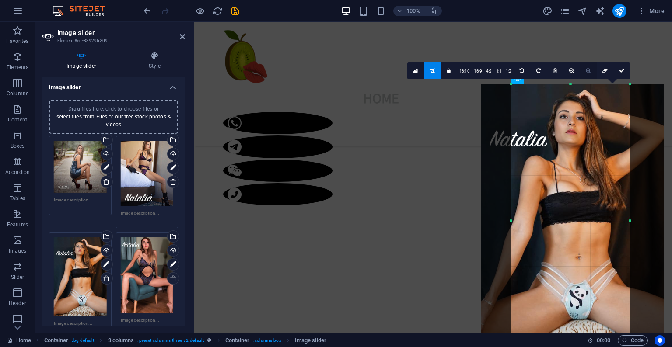
click at [587, 69] on icon at bounding box center [587, 70] width 5 height 5
click at [588, 72] on icon at bounding box center [587, 70] width 5 height 5
click at [574, 72] on link at bounding box center [571, 71] width 17 height 17
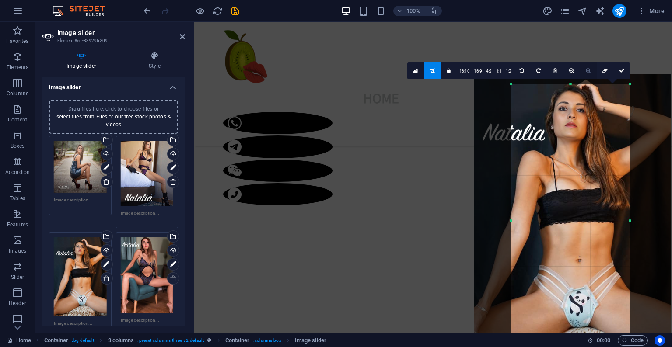
click at [588, 70] on icon at bounding box center [587, 70] width 5 height 5
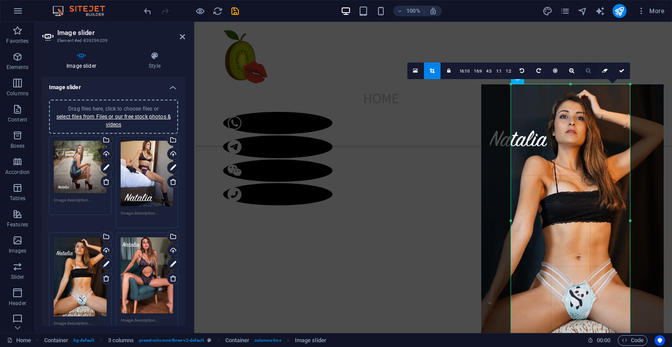
click at [588, 70] on icon at bounding box center [587, 70] width 5 height 5
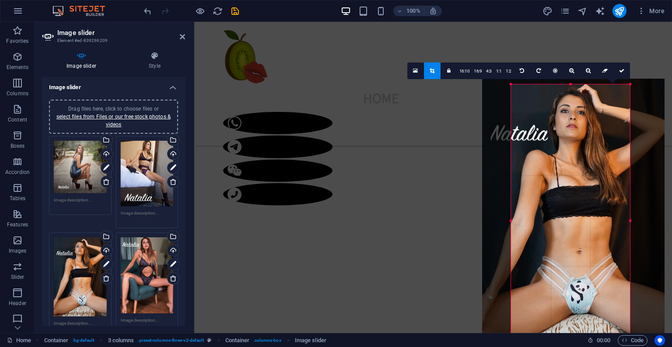
drag, startPoint x: 582, startPoint y: 156, endPoint x: 584, endPoint y: 150, distance: 5.8
click at [584, 150] on div at bounding box center [573, 216] width 182 height 274
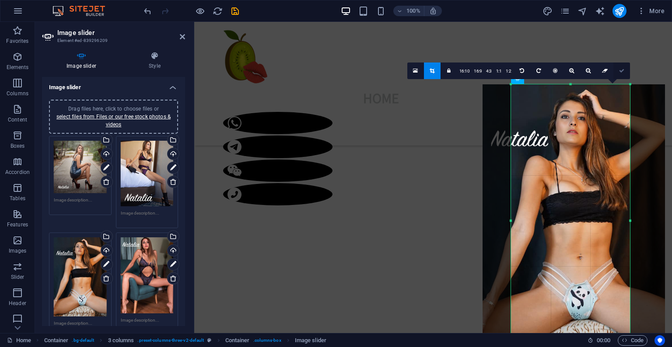
click at [622, 73] on link at bounding box center [621, 71] width 17 height 17
type input "625"
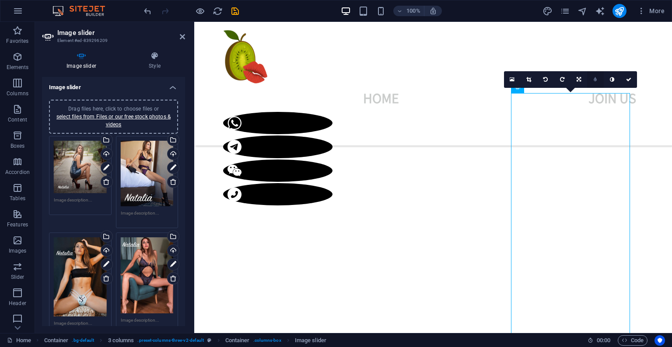
scroll to position [372, 0]
click at [528, 77] on icon at bounding box center [528, 79] width 5 height 5
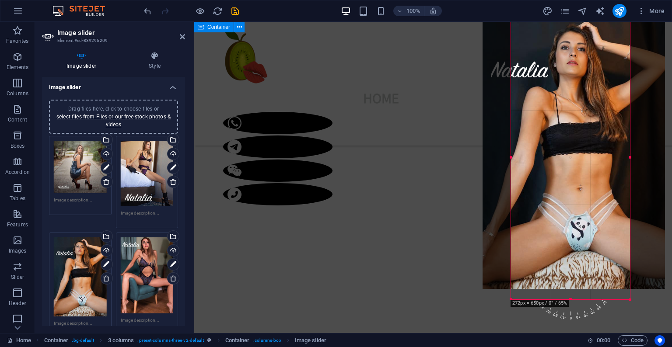
scroll to position [449, 0]
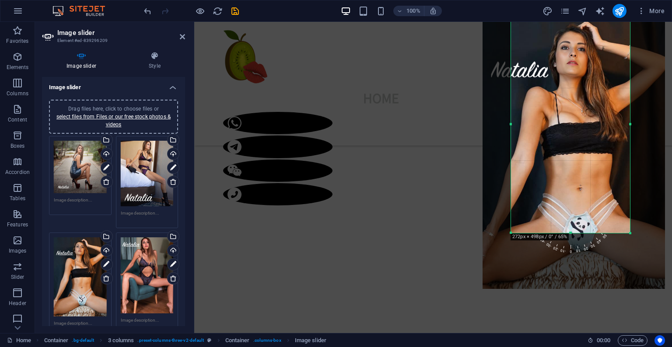
drag, startPoint x: 568, startPoint y: 275, endPoint x: 570, endPoint y: 233, distance: 41.1
click at [570, 233] on div at bounding box center [570, 233] width 119 height 3
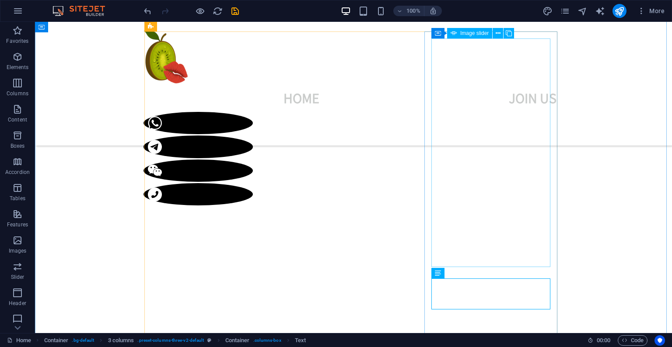
scroll to position [416, 0]
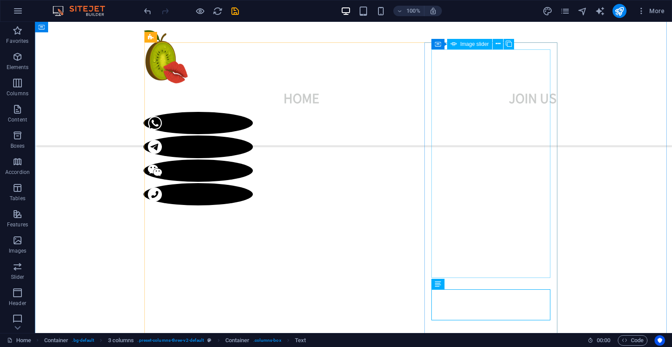
select select "px"
select select "fade"
select select "ms"
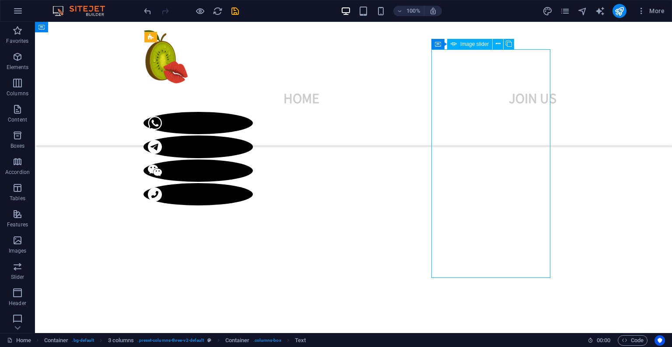
select select "s"
select select "progressive"
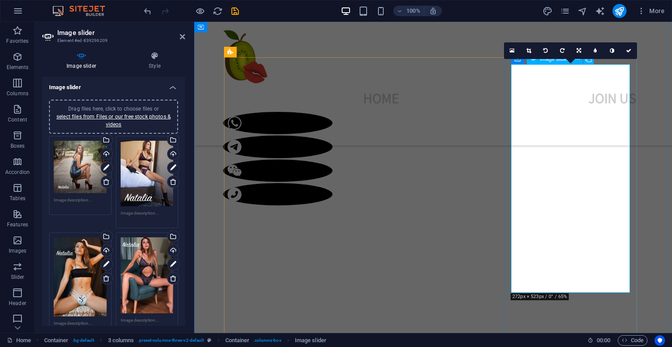
scroll to position [397, 0]
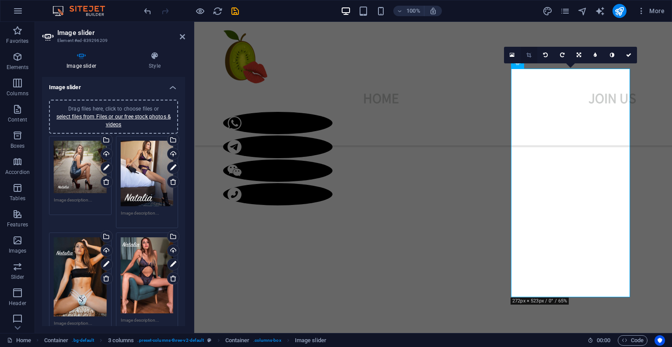
click at [531, 56] on icon at bounding box center [528, 54] width 5 height 5
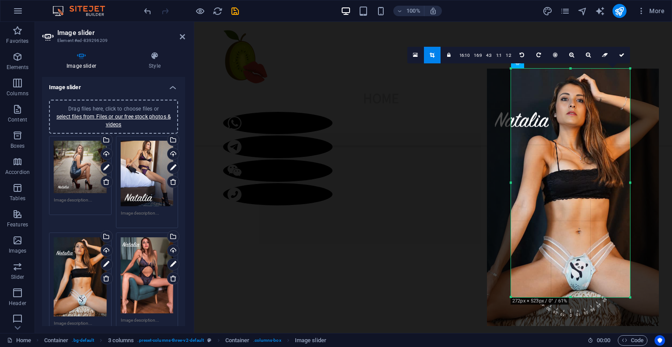
drag, startPoint x: 571, startPoint y: 218, endPoint x: 572, endPoint y: 233, distance: 15.3
click at [572, 233] on div at bounding box center [573, 198] width 172 height 258
click at [621, 57] on link at bounding box center [621, 55] width 17 height 17
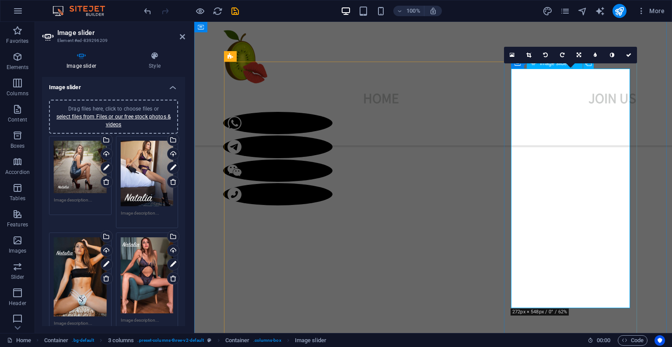
click at [530, 54] on icon at bounding box center [528, 54] width 5 height 5
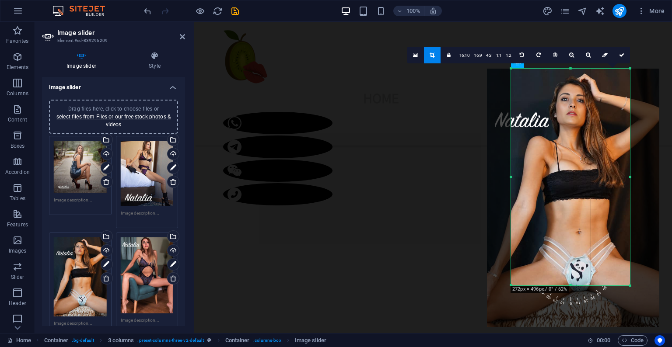
drag, startPoint x: 570, startPoint y: 306, endPoint x: 472, endPoint y: 284, distance: 101.0
click at [623, 56] on icon at bounding box center [621, 54] width 5 height 5
type input "496"
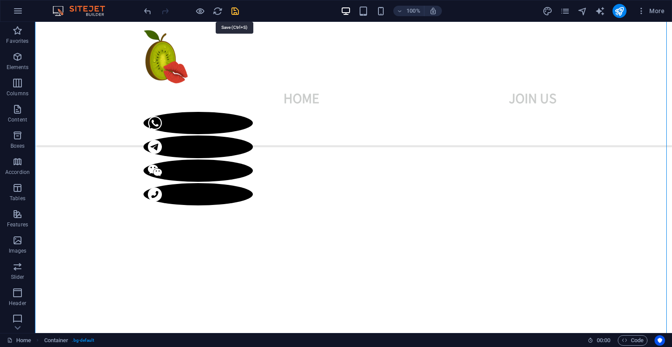
click at [237, 12] on icon "save" at bounding box center [235, 11] width 10 height 10
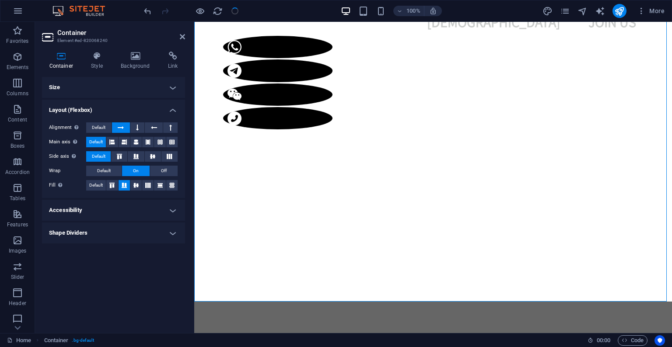
scroll to position [37, 0]
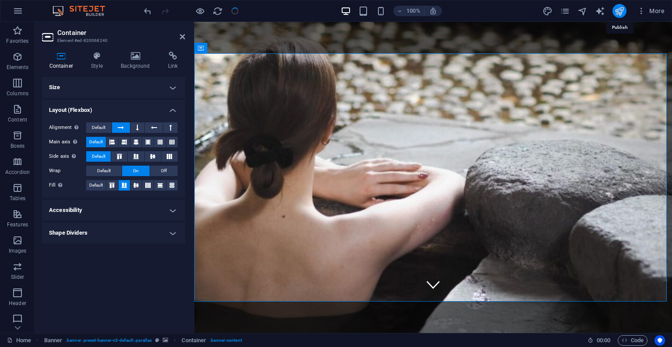
click at [621, 10] on icon "publish" at bounding box center [619, 11] width 10 height 10
